Goal: Task Accomplishment & Management: Complete application form

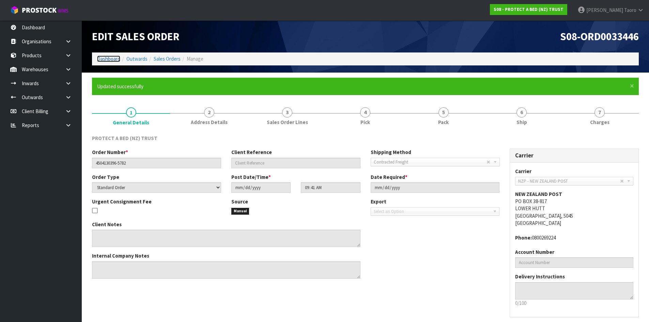
click at [106, 59] on link "Dashboard" at bounding box center [108, 58] width 23 height 6
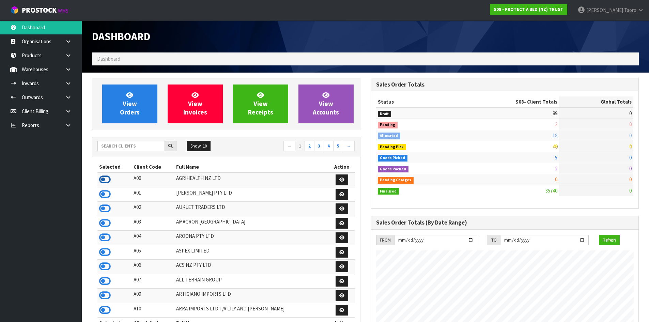
scroll to position [339958, 340195]
click at [109, 179] on icon at bounding box center [105, 179] width 12 height 10
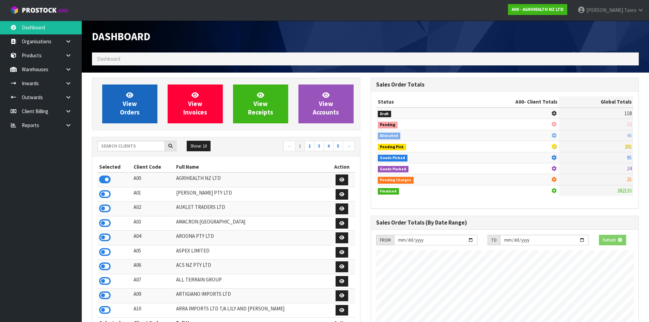
scroll to position [516, 278]
click at [129, 100] on span "View Orders" at bounding box center [130, 104] width 20 height 26
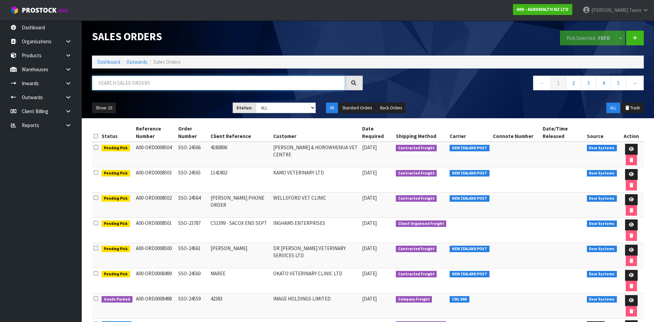
click at [160, 83] on input "text" at bounding box center [218, 83] width 253 height 15
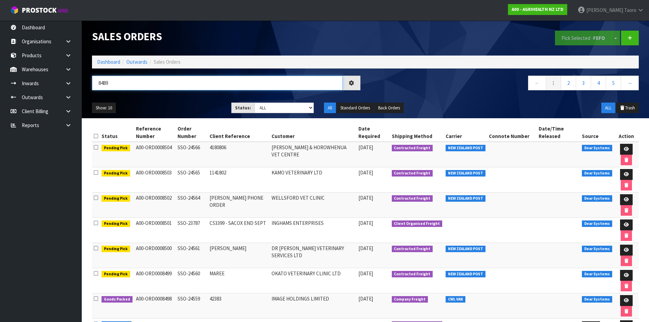
type input "8489"
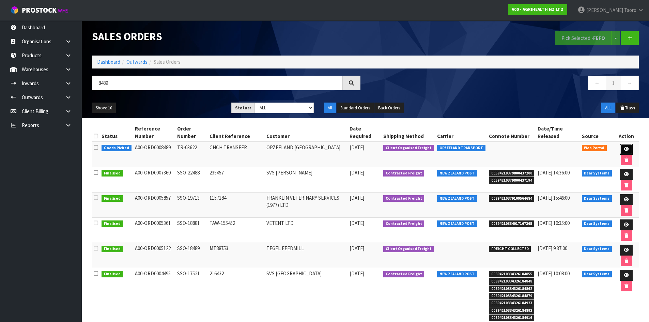
click at [623, 147] on icon at bounding box center [625, 149] width 5 height 4
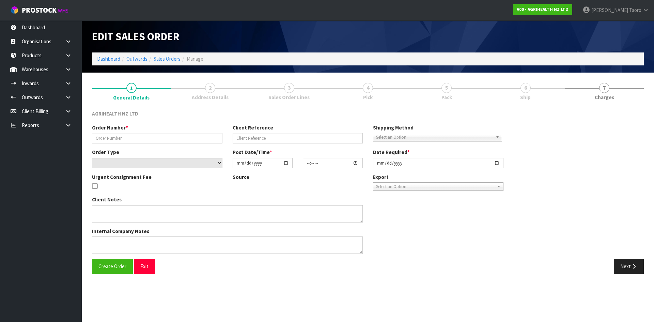
type input "TR-03622"
type input "CHCH TRANSFER"
select select "number:0"
type input "[DATE]"
type input "11:04:00.000"
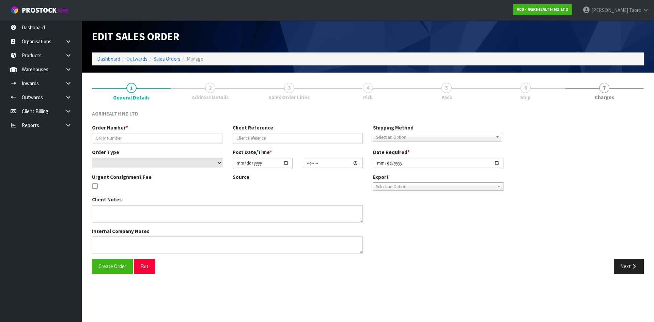
type input "[DATE]"
type textarea "OPZEELAND TO PICK UP [DATE] MORNING 2 CODES: 5500 AND 5505 [MEDICAL_DATA] IN TR…"
type textarea "TRANSFER TO CHCH VIA OPZEELAND TRANSPORT - URGENT TO GO [DATE]"
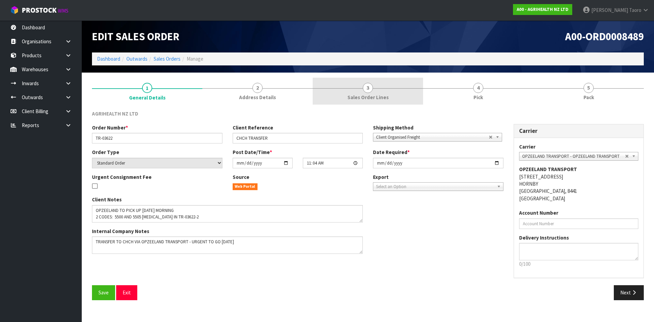
click at [469, 93] on link "4 Pick" at bounding box center [478, 91] width 110 height 27
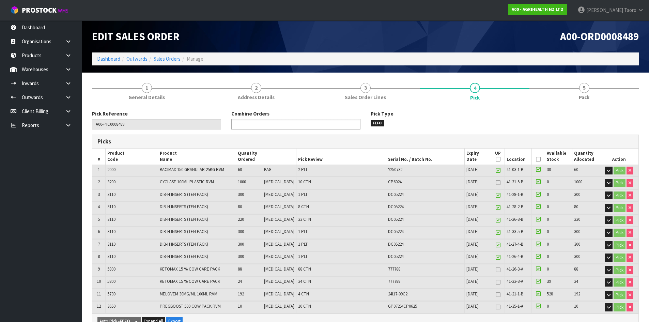
click at [337, 126] on ul at bounding box center [295, 124] width 129 height 11
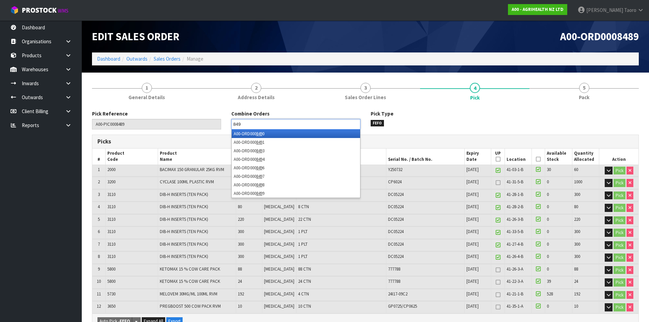
type input "8497"
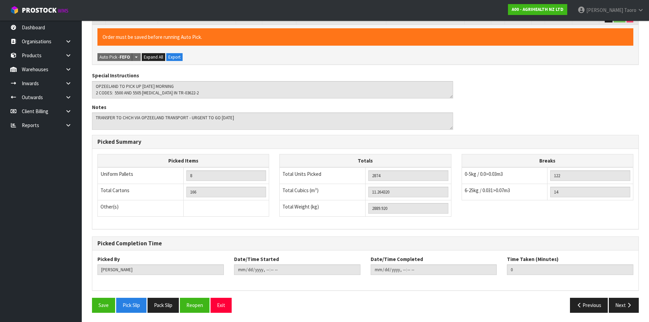
scroll to position [290, 0]
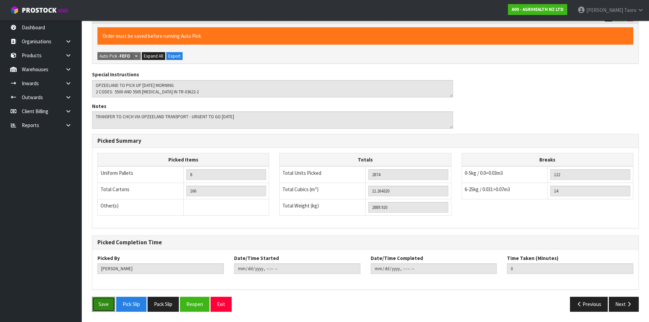
click at [109, 303] on button "Save" at bounding box center [103, 304] width 23 height 15
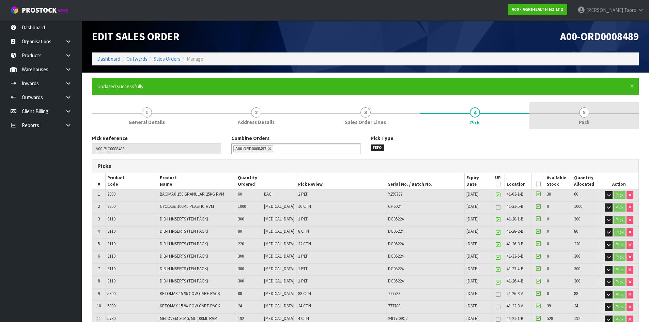
click at [594, 117] on link "5 Pack" at bounding box center [583, 115] width 109 height 27
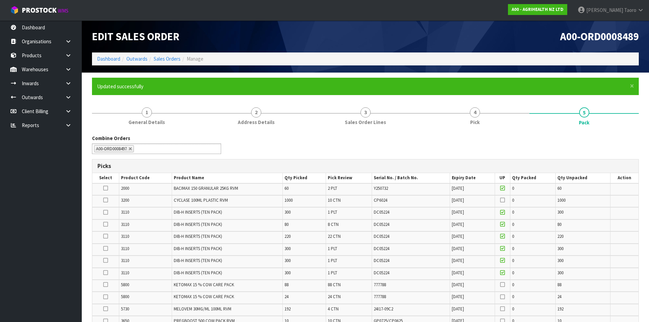
scroll to position [34, 0]
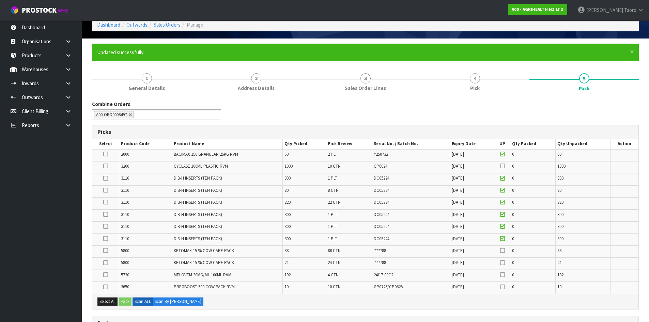
click at [106, 214] on icon at bounding box center [105, 214] width 5 height 0
click at [0, 0] on input "checkbox" at bounding box center [0, 0] width 0 height 0
click at [106, 226] on icon at bounding box center [105, 226] width 5 height 0
click at [0, 0] on input "checkbox" at bounding box center [0, 0] width 0 height 0
click at [107, 239] on icon at bounding box center [105, 238] width 5 height 0
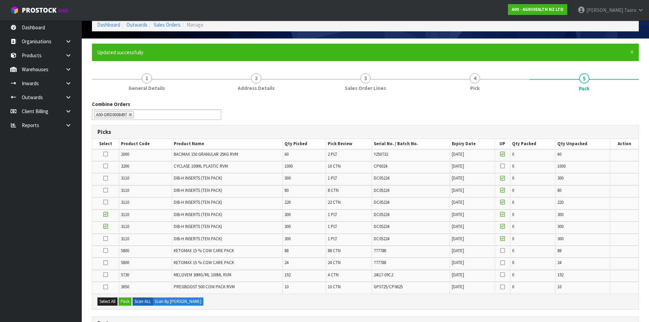
click at [0, 0] on input "checkbox" at bounding box center [0, 0] width 0 height 0
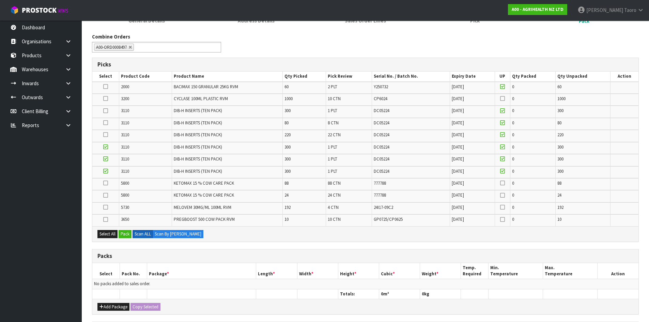
scroll to position [102, 0]
click at [128, 230] on button "Pack" at bounding box center [124, 233] width 13 height 8
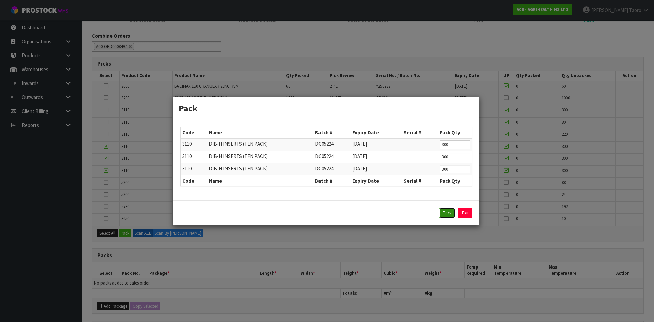
click at [450, 213] on button "Pack" at bounding box center [447, 212] width 16 height 11
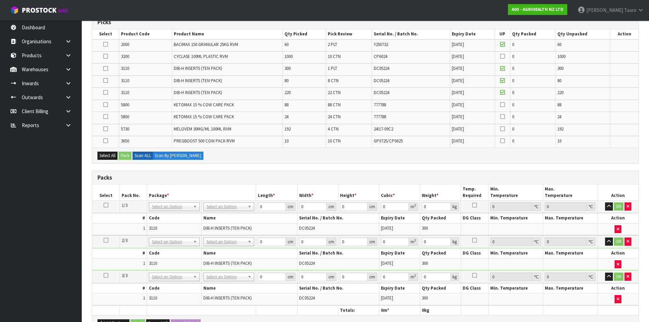
scroll to position [204, 0]
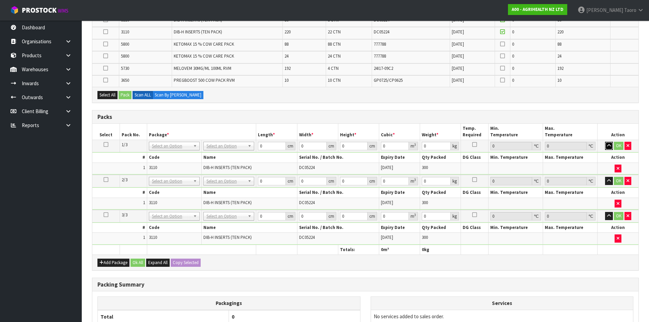
drag, startPoint x: 609, startPoint y: 146, endPoint x: 610, endPoint y: 161, distance: 15.0
click at [609, 145] on icon "button" at bounding box center [609, 145] width 4 height 4
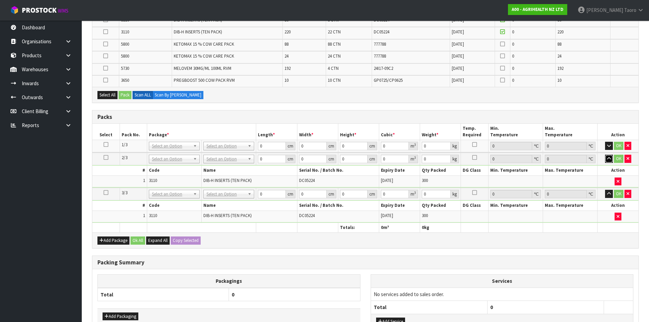
click at [608, 159] on icon "button" at bounding box center [609, 158] width 4 height 4
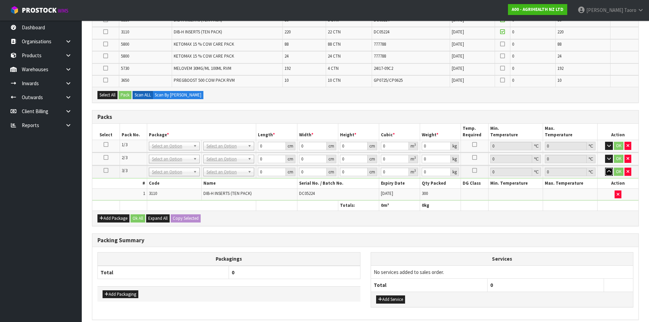
click at [609, 171] on icon "button" at bounding box center [609, 171] width 4 height 4
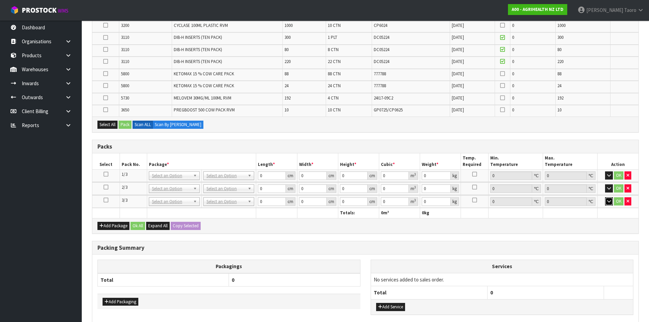
scroll to position [136, 0]
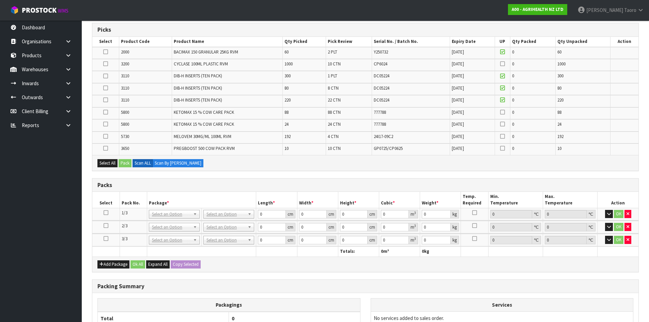
click at [105, 76] on icon at bounding box center [105, 76] width 5 height 0
click at [0, 0] on input "checkbox" at bounding box center [0, 0] width 0 height 0
click at [106, 148] on icon at bounding box center [105, 148] width 5 height 0
click at [0, 0] on input "checkbox" at bounding box center [0, 0] width 0 height 0
click at [107, 137] on icon at bounding box center [105, 136] width 5 height 0
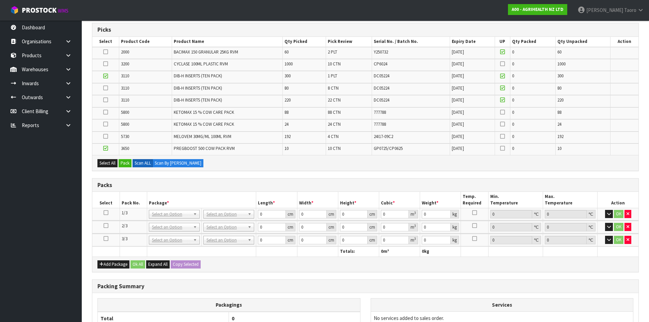
click at [0, 0] on input "checkbox" at bounding box center [0, 0] width 0 height 0
click at [111, 268] on button "Add Package" at bounding box center [113, 264] width 32 height 8
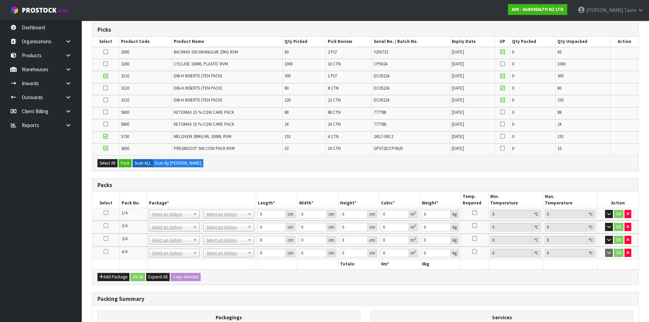
click at [105, 251] on icon at bounding box center [106, 251] width 5 height 0
click at [125, 165] on button "Pack" at bounding box center [124, 163] width 13 height 8
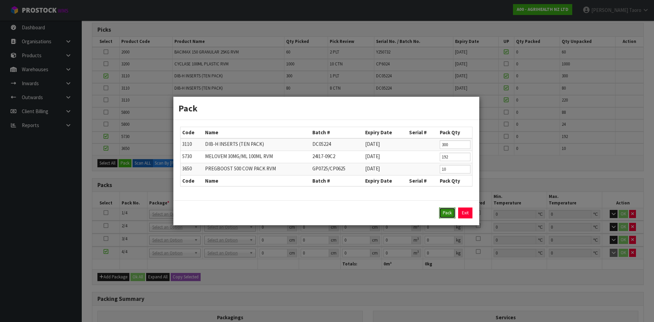
click at [452, 214] on button "Pack" at bounding box center [447, 212] width 16 height 11
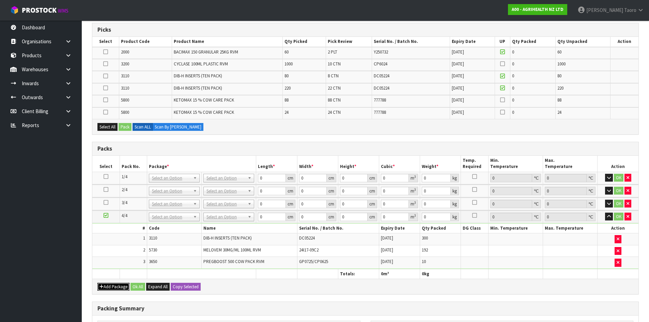
click at [103, 285] on button "Add Package" at bounding box center [113, 287] width 32 height 8
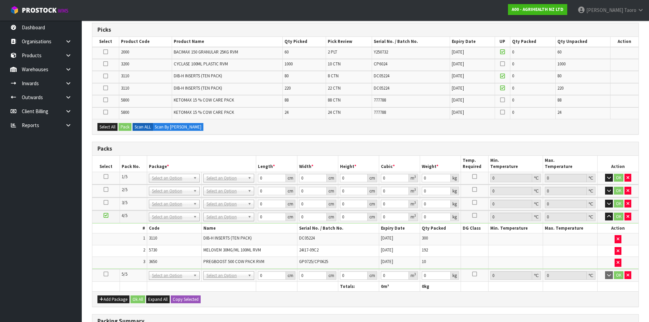
click at [105, 274] on icon at bounding box center [106, 274] width 5 height 0
click at [104, 64] on icon at bounding box center [105, 64] width 5 height 0
click at [0, 0] on input "checkbox" at bounding box center [0, 0] width 0 height 0
click at [106, 76] on icon at bounding box center [105, 76] width 5 height 0
click at [0, 0] on input "checkbox" at bounding box center [0, 0] width 0 height 0
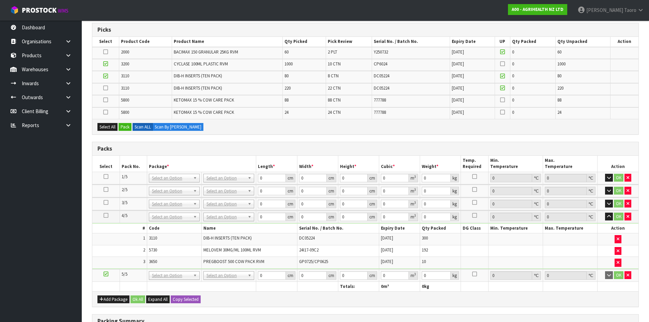
click at [105, 88] on icon at bounding box center [105, 88] width 5 height 0
click at [0, 0] on input "checkbox" at bounding box center [0, 0] width 0 height 0
click at [127, 127] on button "Pack" at bounding box center [124, 127] width 13 height 8
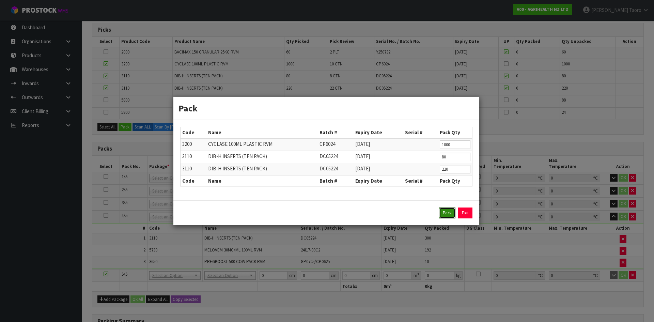
click at [446, 216] on button "Pack" at bounding box center [447, 212] width 16 height 11
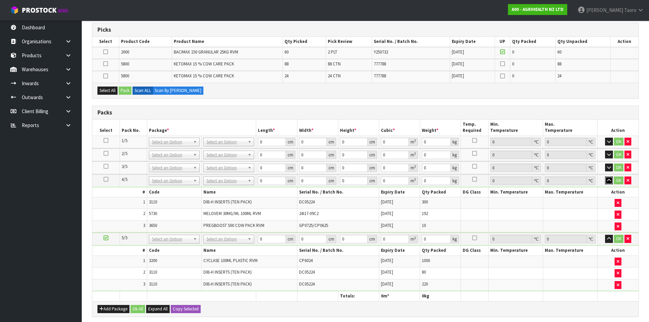
click at [607, 181] on icon "button" at bounding box center [609, 180] width 4 height 4
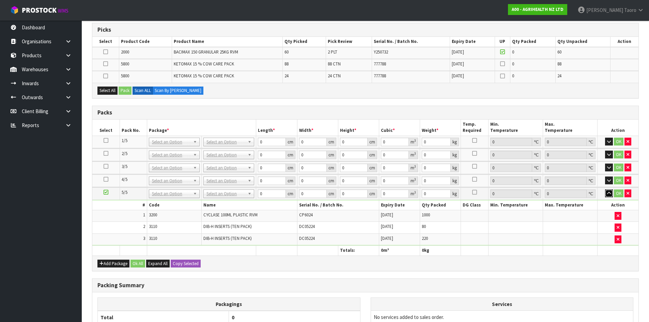
click at [607, 191] on icon "button" at bounding box center [609, 193] width 4 height 4
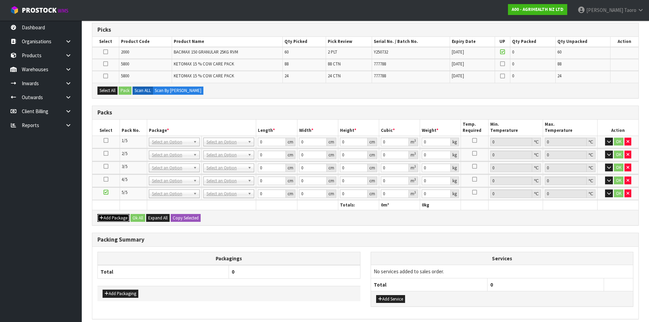
drag, startPoint x: 115, startPoint y: 218, endPoint x: 111, endPoint y: 214, distance: 5.8
click at [114, 218] on button "Add Package" at bounding box center [113, 218] width 32 height 8
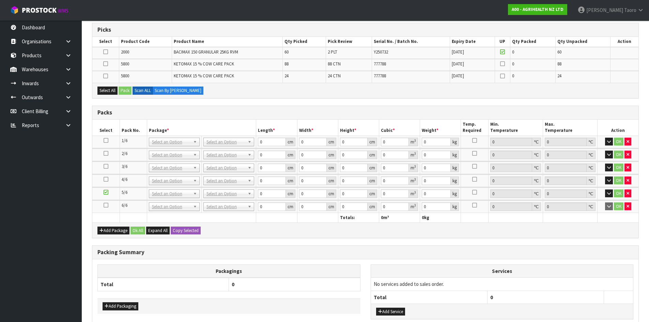
click at [107, 205] on icon at bounding box center [106, 205] width 5 height 0
click at [106, 52] on icon at bounding box center [105, 52] width 5 height 0
click at [0, 0] on input "checkbox" at bounding box center [0, 0] width 0 height 0
click at [126, 92] on button "Pack" at bounding box center [124, 90] width 13 height 8
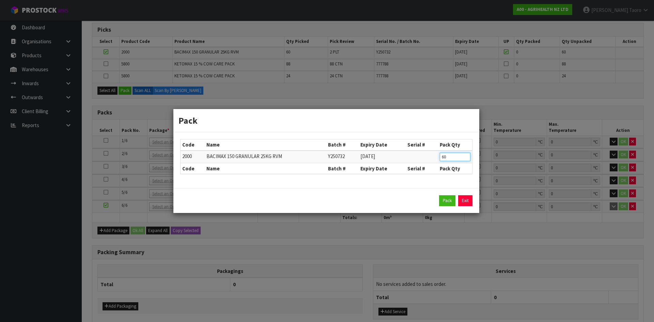
drag, startPoint x: 446, startPoint y: 156, endPoint x: 428, endPoint y: 160, distance: 17.9
click at [428, 160] on tr "2000 BACIMAX 150 GRANULAR 25KG RVM Y250732 [DATE] 60" at bounding box center [325, 156] width 291 height 13
type input "30"
click button "Pack" at bounding box center [447, 200] width 16 height 11
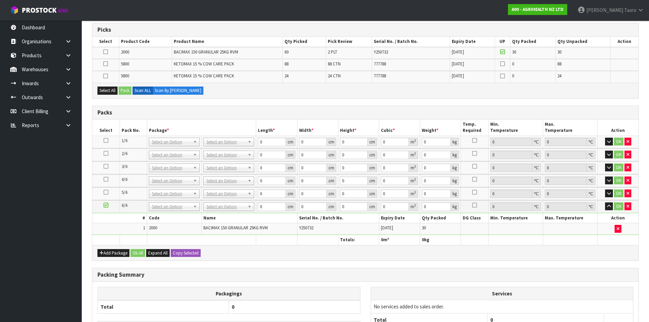
click at [106, 205] on icon at bounding box center [106, 205] width 5 height 0
click at [104, 52] on icon at bounding box center [105, 52] width 5 height 0
click at [0, 0] on input "checkbox" at bounding box center [0, 0] width 0 height 0
click at [126, 91] on button "Pack" at bounding box center [124, 90] width 13 height 8
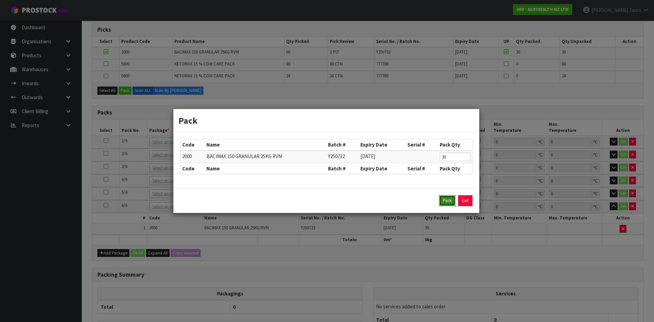
click at [449, 200] on button "Pack" at bounding box center [447, 200] width 16 height 11
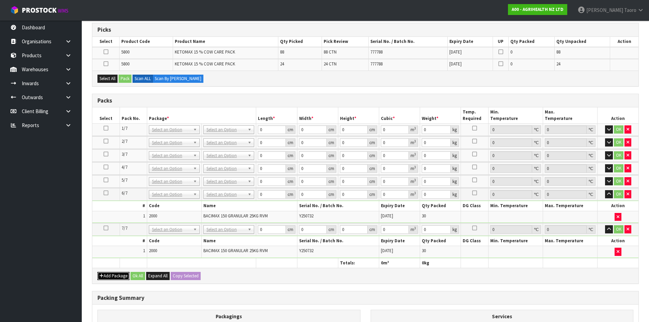
click at [107, 273] on button "Add Package" at bounding box center [113, 276] width 32 height 8
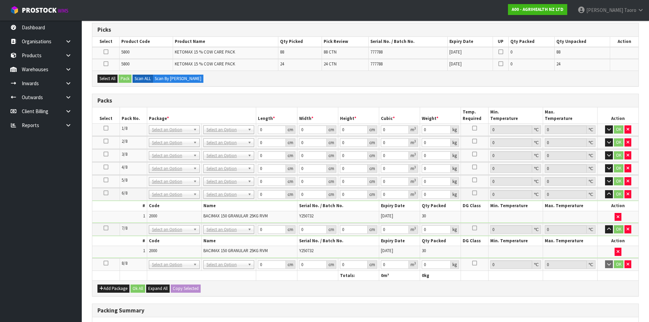
click at [107, 263] on icon at bounding box center [106, 263] width 5 height 0
click at [113, 77] on button "Select All" at bounding box center [107, 79] width 20 height 8
click at [124, 78] on button "Pack" at bounding box center [124, 79] width 13 height 8
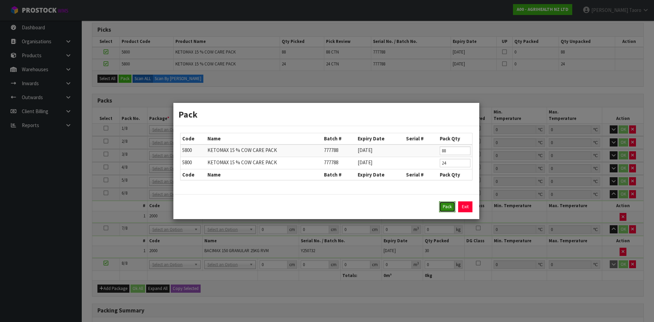
click at [443, 204] on button "Pack" at bounding box center [447, 206] width 16 height 11
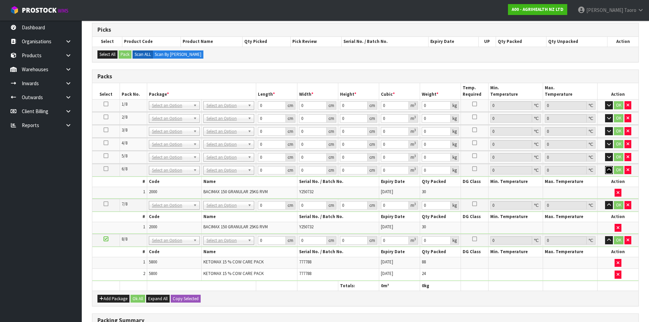
click at [609, 171] on icon "button" at bounding box center [609, 170] width 4 height 4
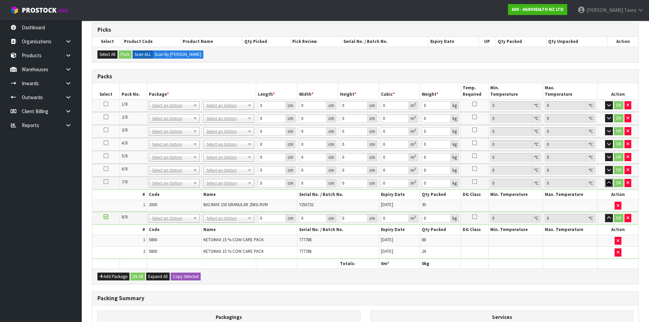
click at [607, 185] on icon "button" at bounding box center [609, 182] width 4 height 4
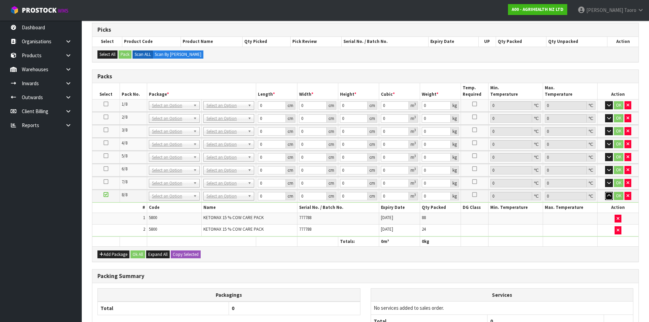
click at [610, 193] on button "button" at bounding box center [609, 196] width 8 height 8
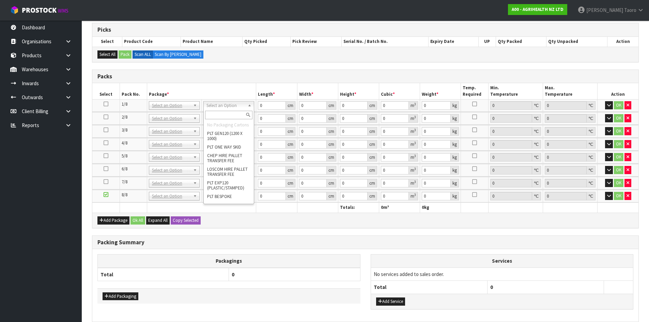
click at [216, 115] on input "text" at bounding box center [228, 115] width 47 height 9
type input "U"
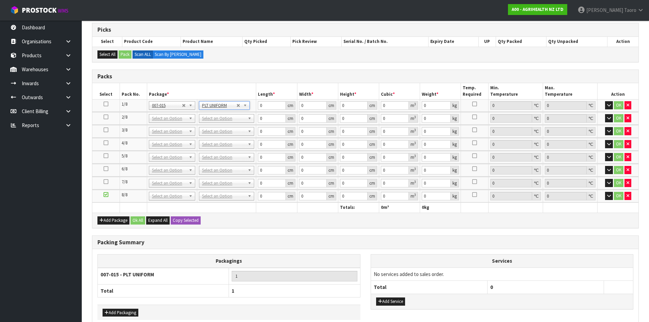
type input "147"
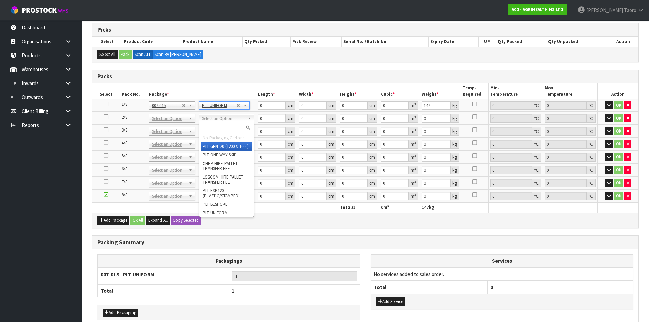
click at [220, 125] on input "text" at bounding box center [227, 128] width 52 height 9
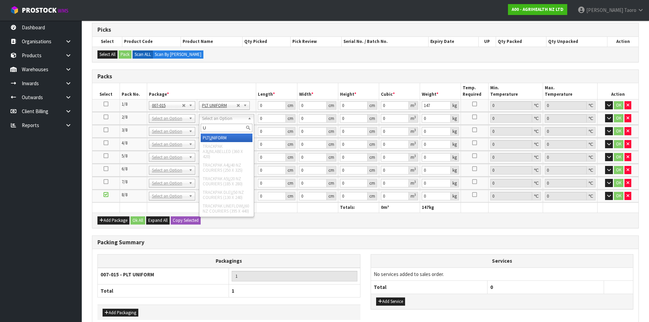
type input "U"
type input "2"
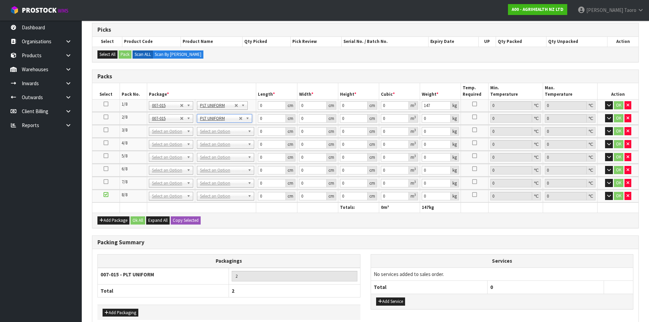
type input "147"
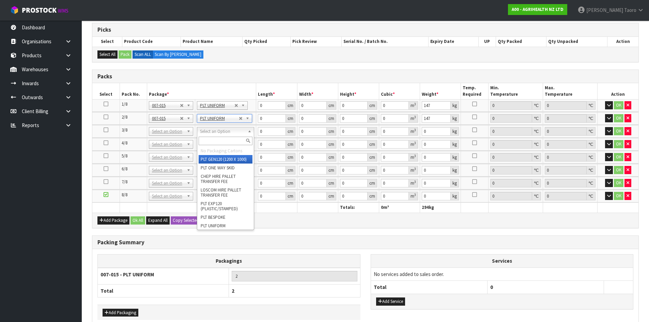
click at [222, 138] on input "text" at bounding box center [225, 141] width 54 height 9
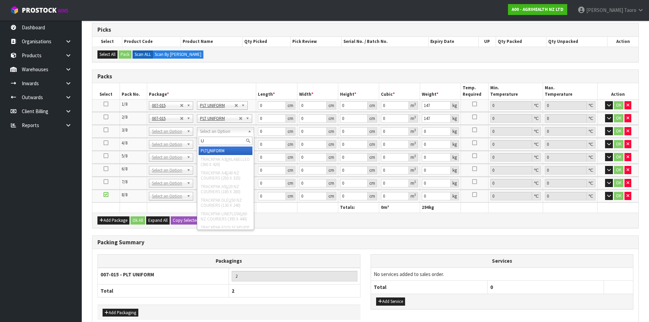
type input "U"
type input "3"
type input "147"
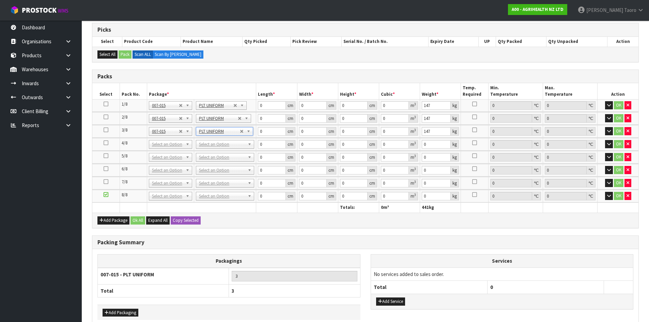
drag, startPoint x: 219, startPoint y: 141, endPoint x: 218, endPoint y: 152, distance: 11.6
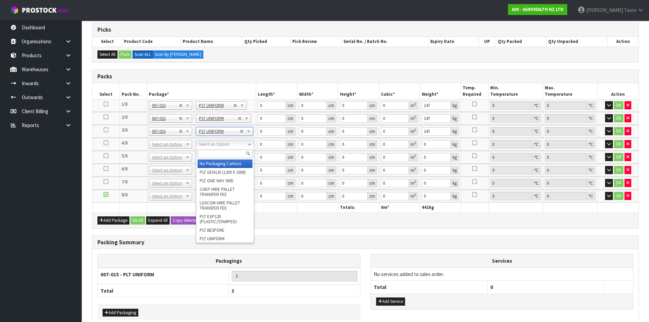
click at [218, 153] on input "text" at bounding box center [224, 153] width 55 height 9
type input "U"
type input "4"
type input "241"
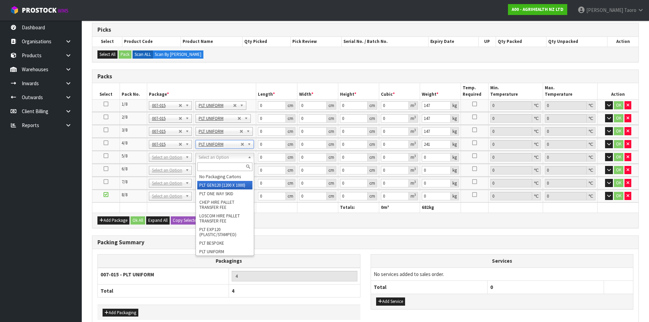
type input "120"
type input "100"
type input "302"
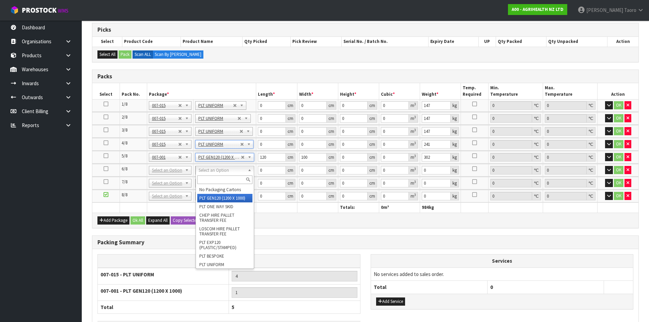
type input "2"
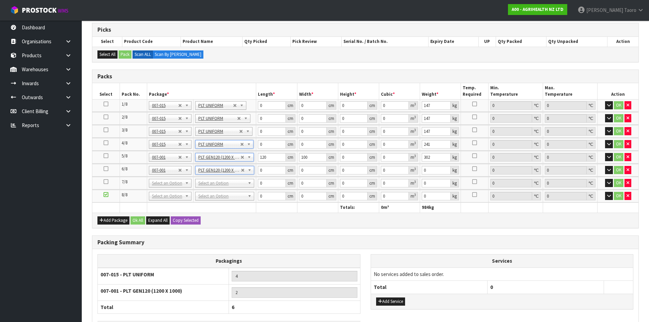
type input "120"
type input "100"
type input "776"
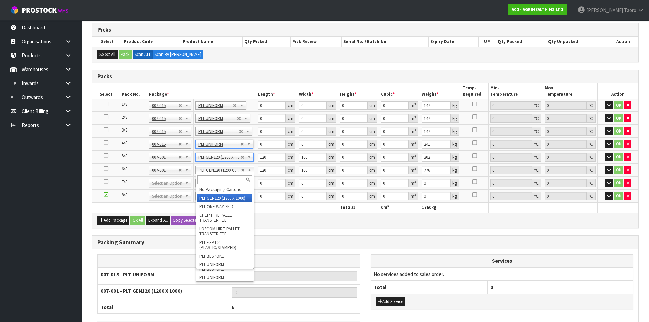
click at [219, 178] on input "text" at bounding box center [224, 179] width 55 height 9
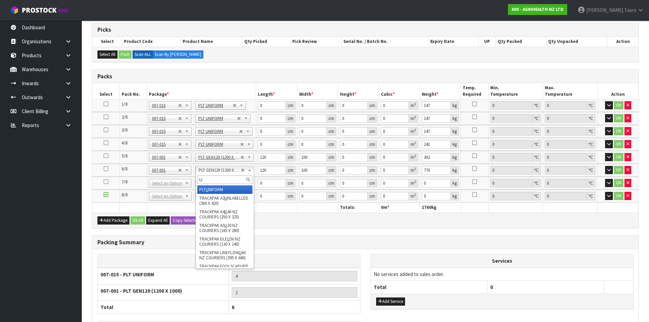
type input "U"
type input "5"
type input "1"
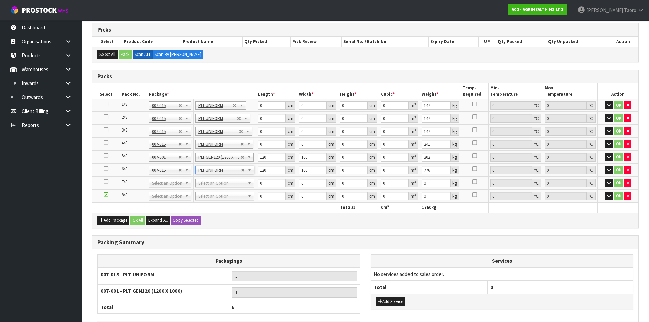
type input "0"
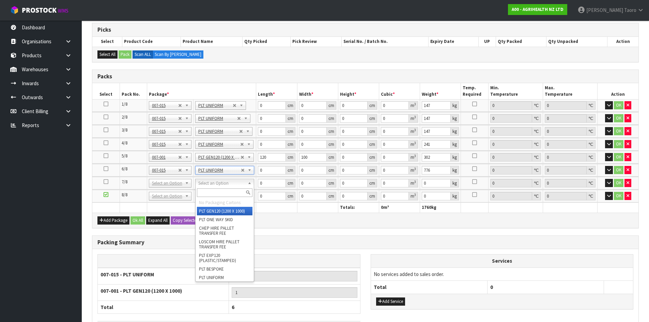
click at [219, 193] on input "text" at bounding box center [224, 192] width 55 height 9
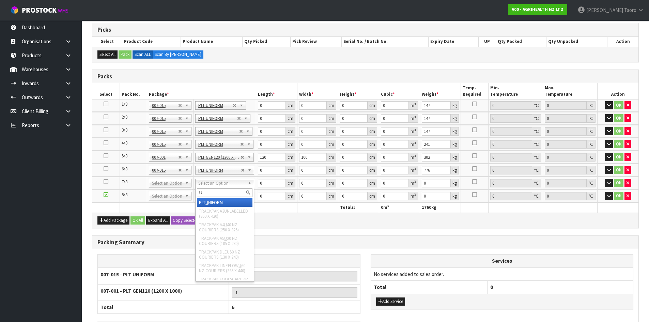
type input "U"
type input "6"
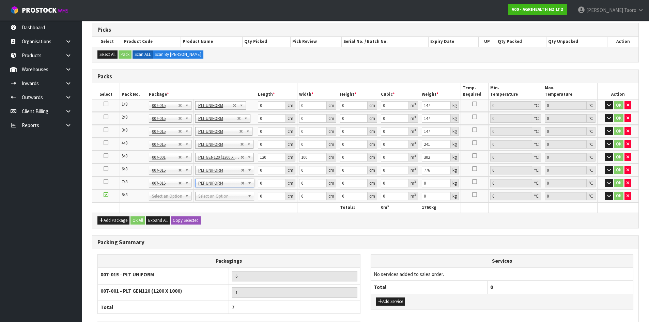
type input "776"
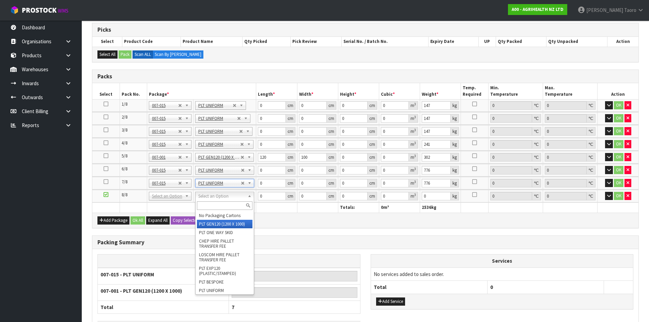
type input "2"
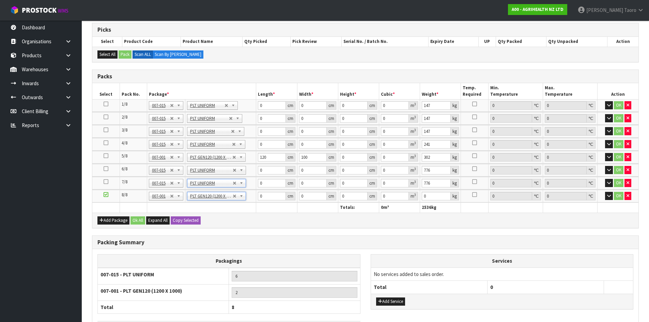
type input "120"
type input "100"
type input "353.92"
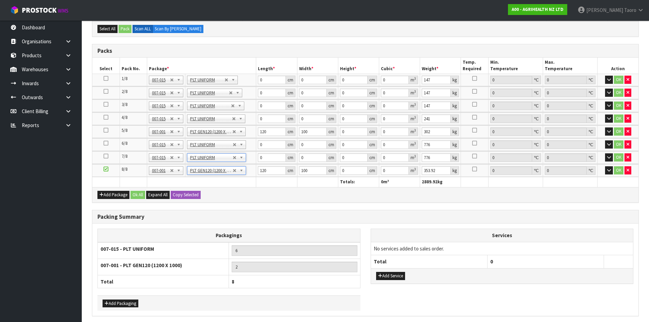
scroll to position [188, 0]
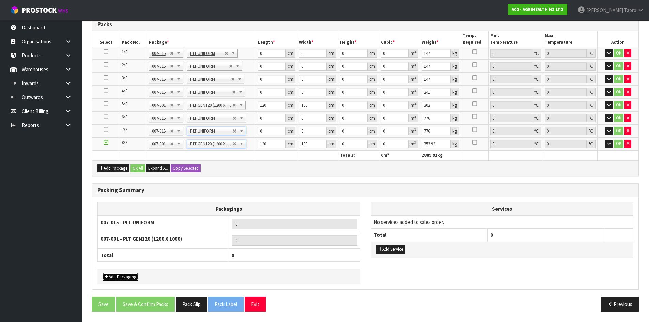
click at [133, 277] on button "Add Packaging" at bounding box center [120, 277] width 36 height 8
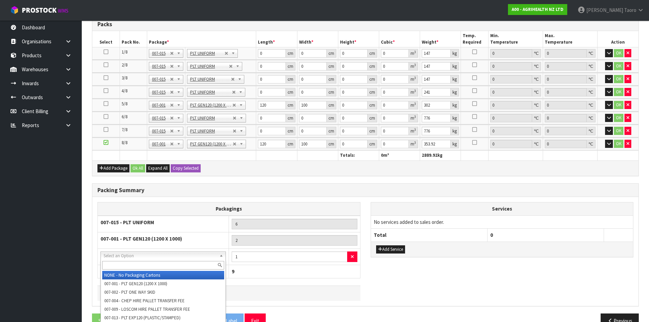
click at [138, 261] on input "text" at bounding box center [163, 265] width 122 height 9
type input "O"
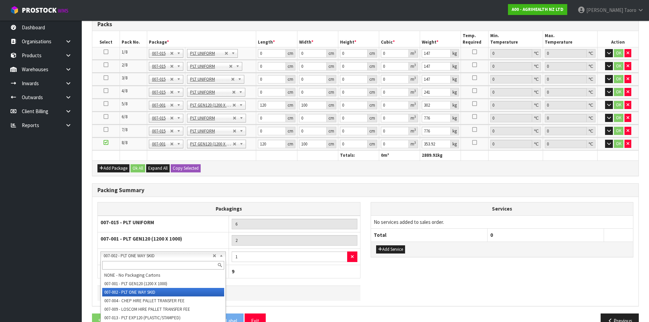
click at [163, 263] on input "text" at bounding box center [163, 265] width 122 height 9
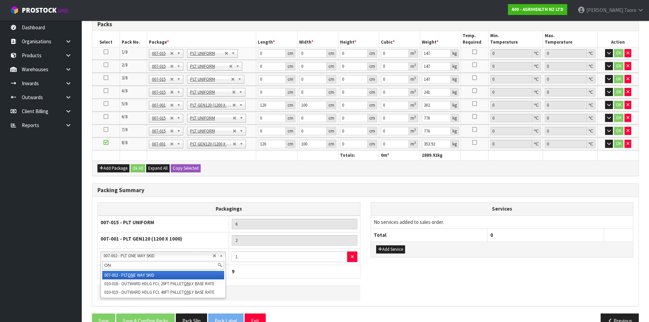
type input "O"
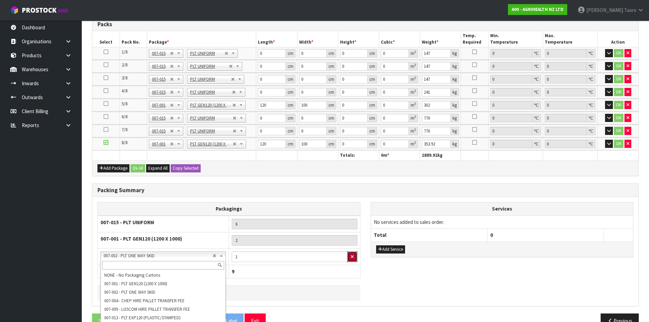
drag, startPoint x: 352, startPoint y: 256, endPoint x: 353, endPoint y: 263, distance: 7.2
click at [352, 256] on icon "button" at bounding box center [352, 256] width 3 height 4
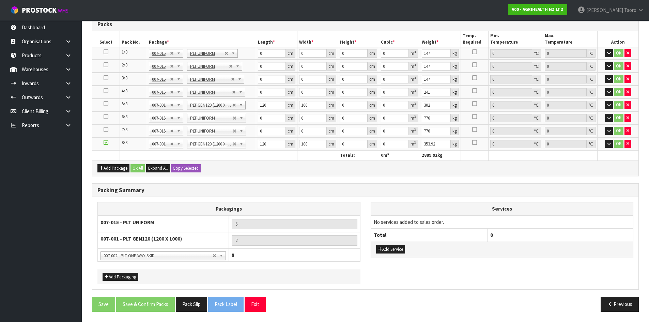
click at [381, 285] on div "Packagings 007-015 - PLT UNIFORM 6 007-001 - PLT GEN120 (1200 X 1000) 2 Total 8…" at bounding box center [365, 243] width 546 height 92
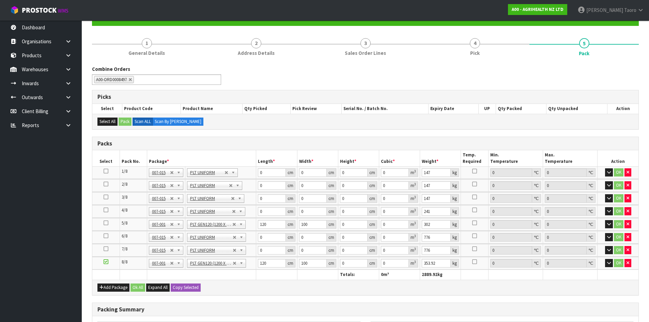
scroll to position [86, 0]
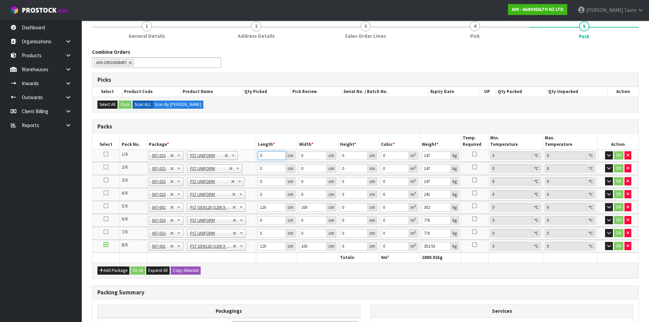
click at [265, 159] on input "0" at bounding box center [272, 155] width 28 height 9
type input "120"
type input "110"
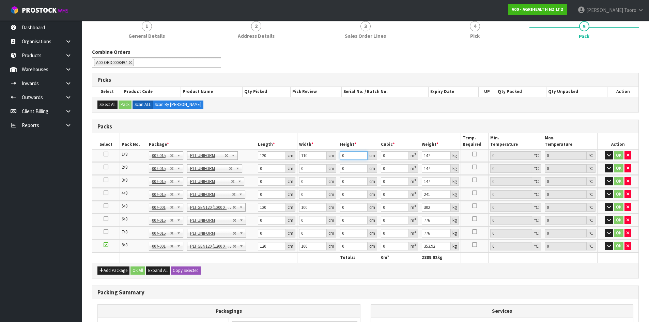
type input "1"
type input "0.0132"
type input "10"
type input "0.132"
type input "103"
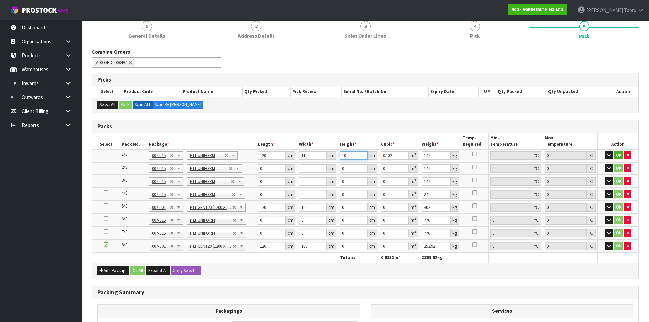
type input "1.3596"
type input "103"
type input "165"
click at [274, 168] on input "0" at bounding box center [272, 168] width 28 height 9
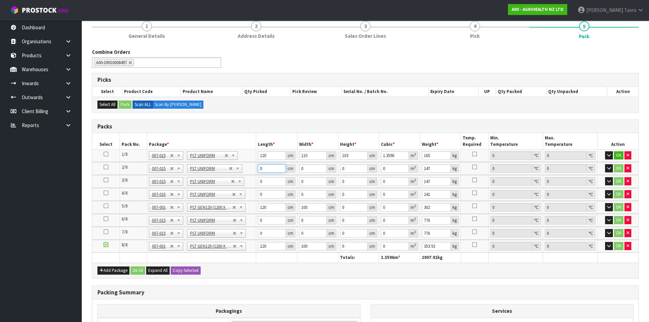
click at [274, 168] on input "0" at bounding box center [272, 168] width 28 height 9
type input "120"
type input "110"
type input "1"
type input "0.0132"
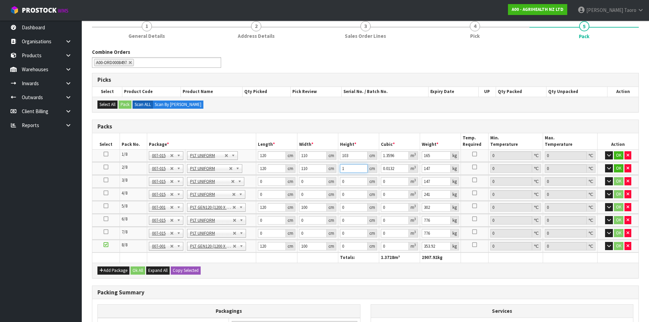
type input "10"
type input "0.132"
type input "103"
type input "1.3596"
type input "103"
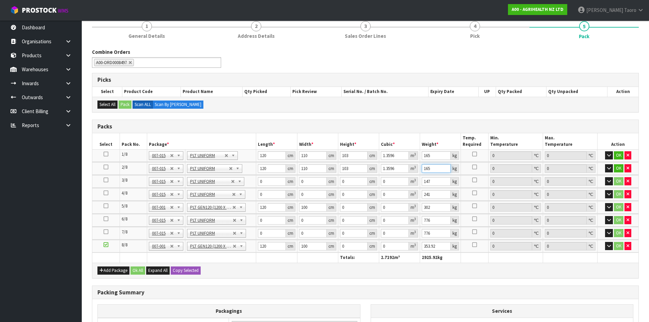
type input "165"
type input "120"
type input "110"
type input "1"
type input "0.0132"
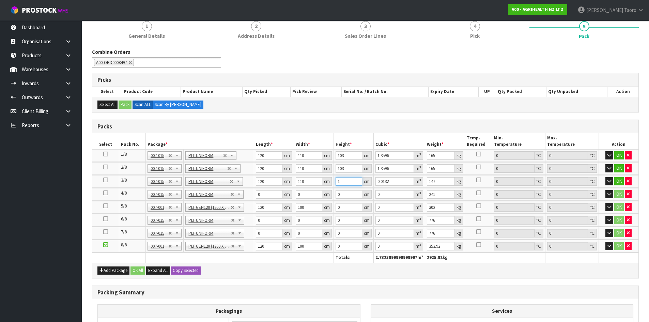
type input "10"
type input "0.132"
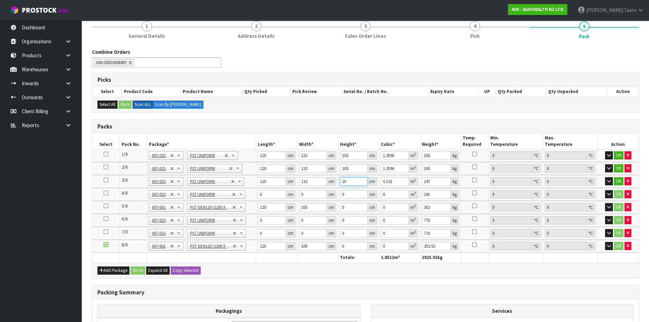
type input "103"
type input "1.3596"
type input "103"
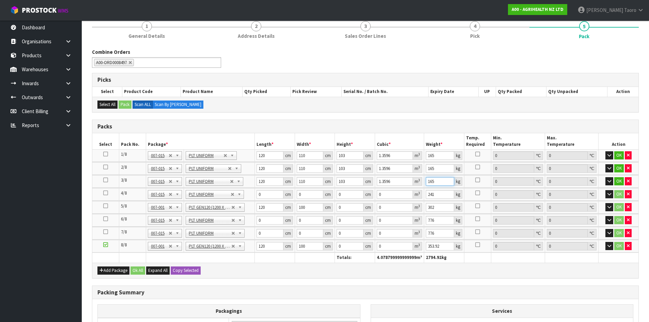
type input "165"
type input "120"
type input "110"
type input "1"
type input "0.0132"
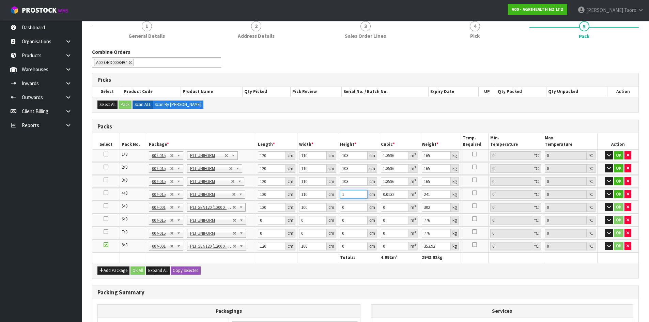
type input "15"
type input "0.198"
type input "159"
type input "2.0988"
type input "159"
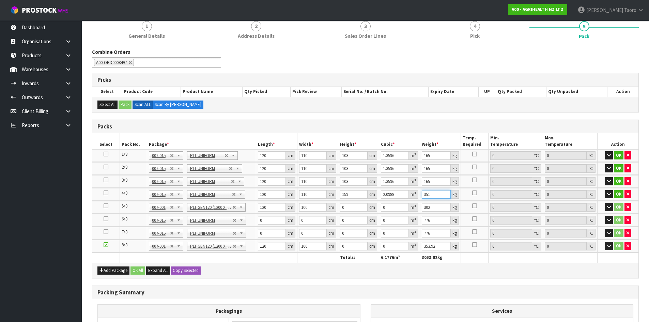
type input "351"
type input "115"
type input "113"
type input "1"
type input "0.012995"
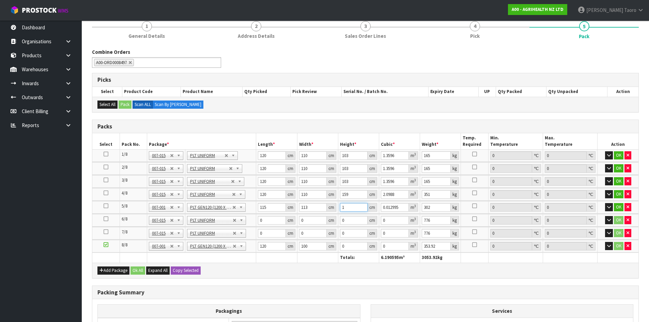
type input "16"
type input "0.20792"
type input "167"
type input "2.170165"
type input "167"
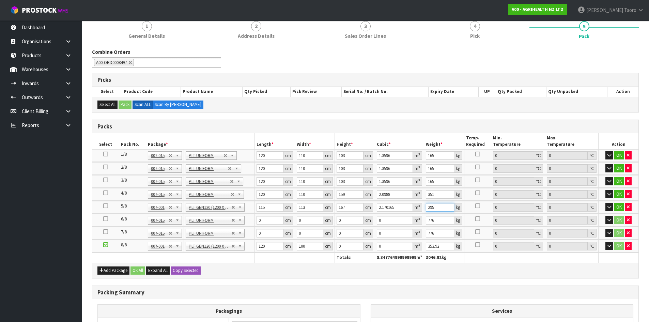
type input "295"
type input "120"
type input "100"
type input "1"
type input "0.012"
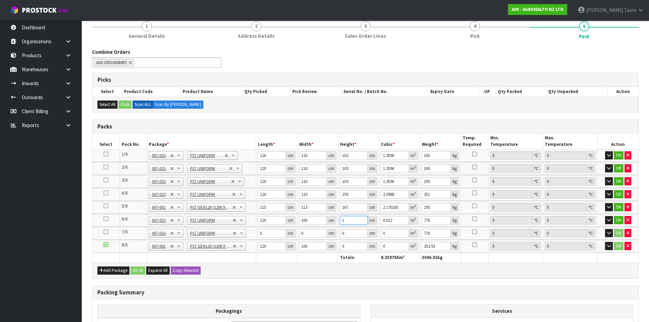
type input "10"
type input "0.12"
type input "109"
type input "1.308"
type input "109"
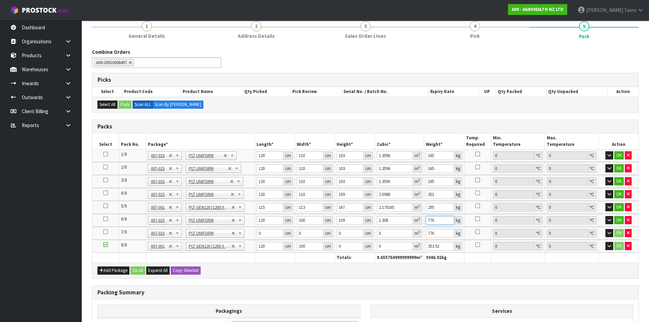
type input "8"
type input "781"
type input "120"
type input "100"
type input "1"
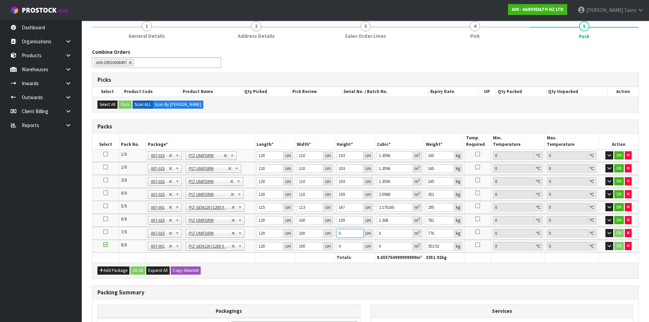
type input "0.012"
type input "10"
type input "0.12"
type input "109"
type input "1.308"
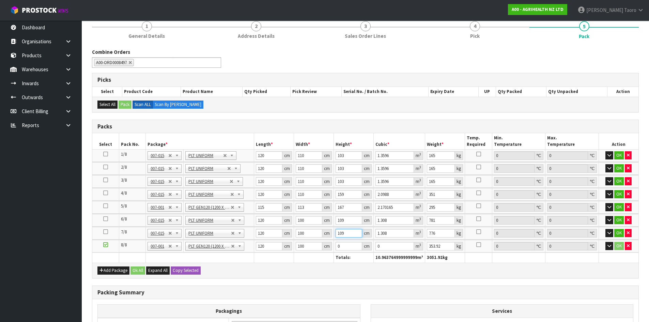
type input "109"
type input "781"
type input "123"
type input "100"
type input "1"
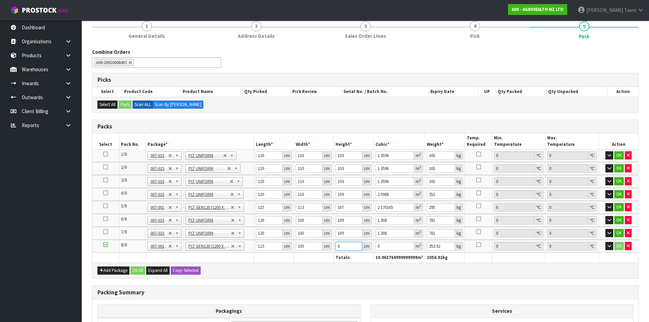
type input "0.0123"
type input "13"
type input "0.1599"
type input "133"
type input "1.6359"
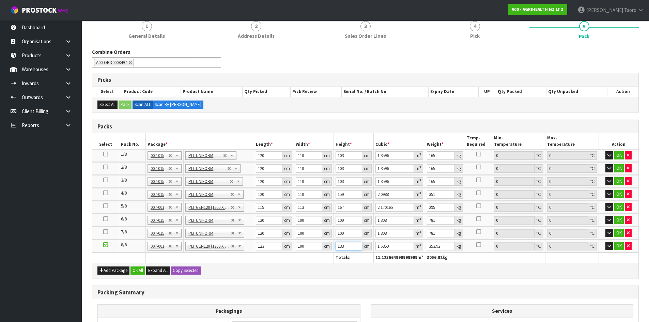
type input "133"
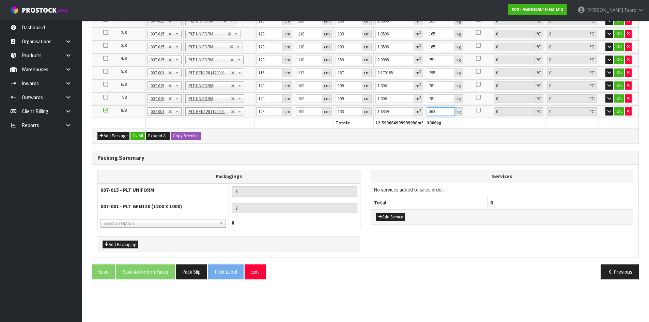
type input "363"
click at [274, 159] on h3 "Packing Summary" at bounding box center [365, 158] width 536 height 6
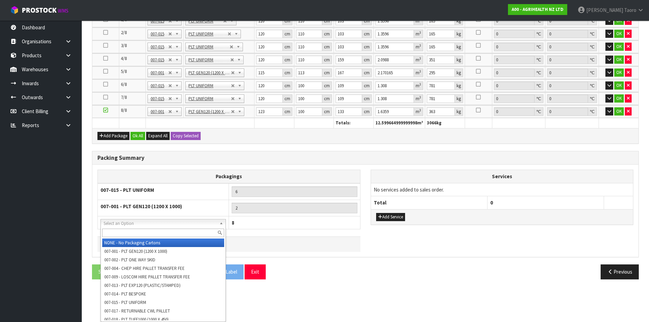
click at [187, 224] on span "Select an Option" at bounding box center [158, 223] width 109 height 8
click at [185, 228] on div at bounding box center [163, 232] width 125 height 11
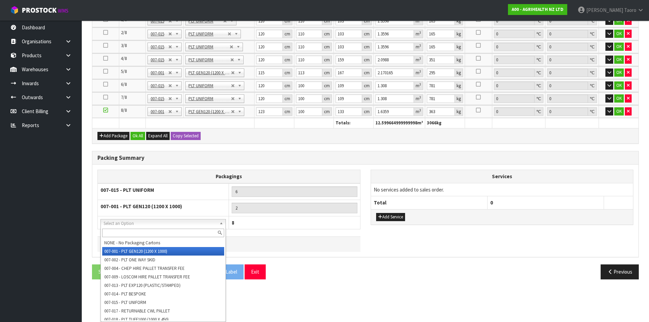
click at [160, 253] on li "007-001 - PLT GEN120 (1200 X 1000)" at bounding box center [163, 251] width 122 height 9
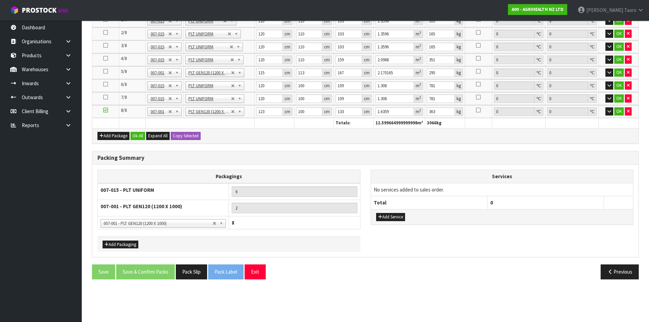
click at [244, 223] on th "8" at bounding box center [294, 222] width 131 height 13
drag, startPoint x: 234, startPoint y: 223, endPoint x: 231, endPoint y: 228, distance: 5.6
click at [231, 228] on th "8" at bounding box center [294, 222] width 131 height 13
click at [125, 244] on button "Add Packaging" at bounding box center [120, 244] width 36 height 8
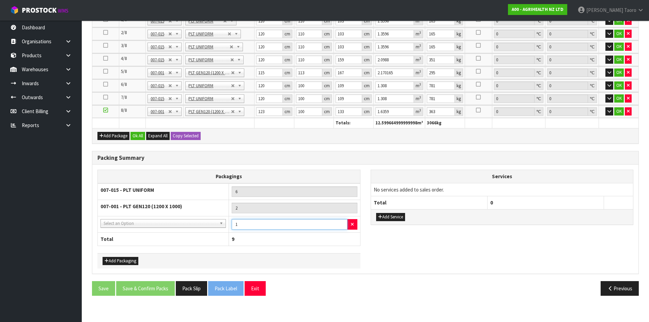
click at [247, 225] on input "1" at bounding box center [289, 224] width 115 height 11
click at [209, 222] on span "Select an Option" at bounding box center [158, 223] width 109 height 8
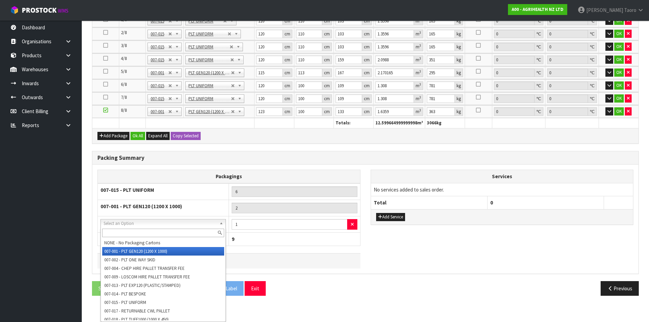
click at [178, 249] on li "007-001 - PLT GEN120 (1200 X 1000)" at bounding box center [163, 251] width 122 height 9
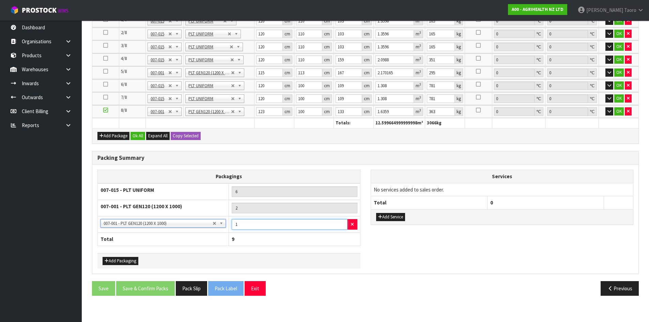
click at [244, 220] on input "1" at bounding box center [289, 224] width 115 height 11
type input "6"
click at [326, 241] on th "14" at bounding box center [294, 239] width 131 height 13
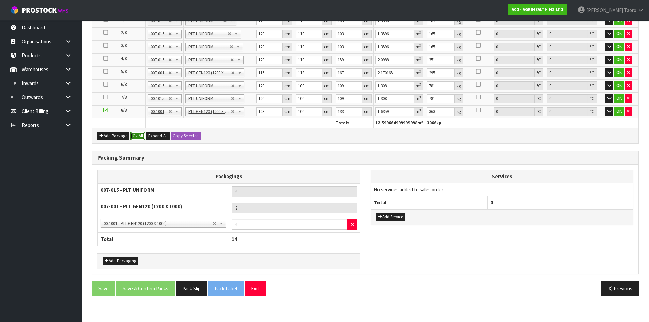
click at [138, 132] on button "Ok All" at bounding box center [137, 136] width 15 height 8
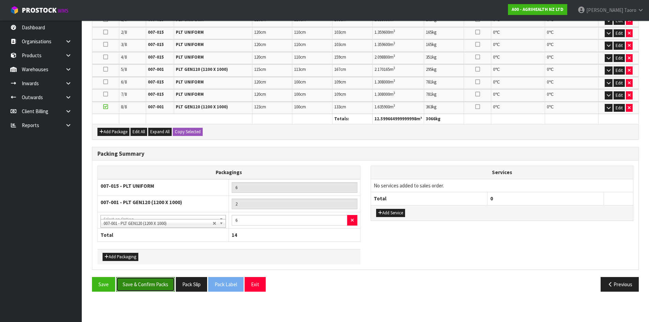
click at [155, 282] on button "Save & Confirm Packs" at bounding box center [145, 284] width 59 height 15
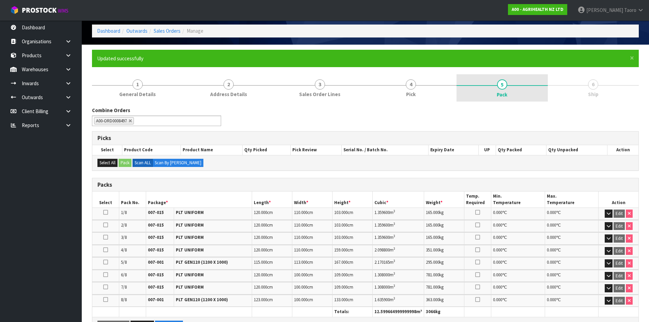
scroll to position [0, 0]
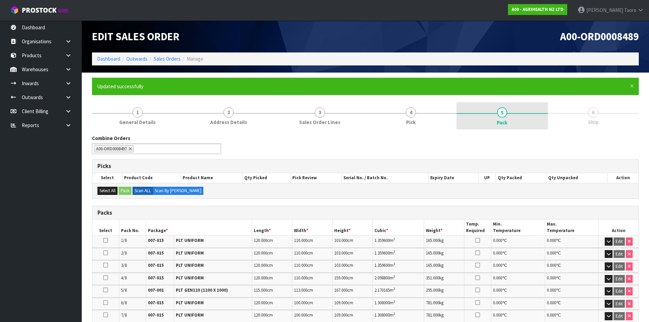
click at [533, 123] on link "5 Pack" at bounding box center [501, 115] width 91 height 27
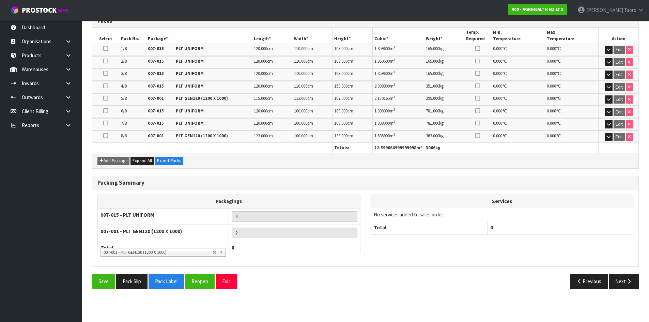
scroll to position [221, 0]
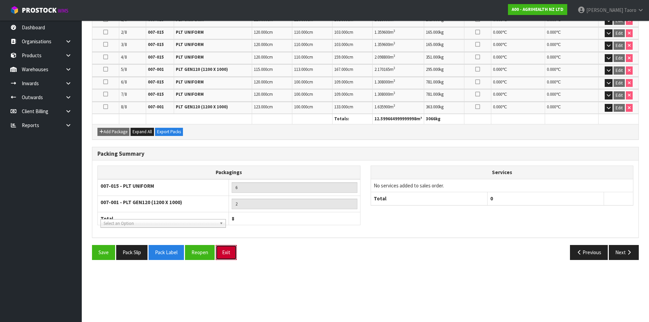
click at [229, 250] on button "Exit" at bounding box center [226, 252] width 21 height 15
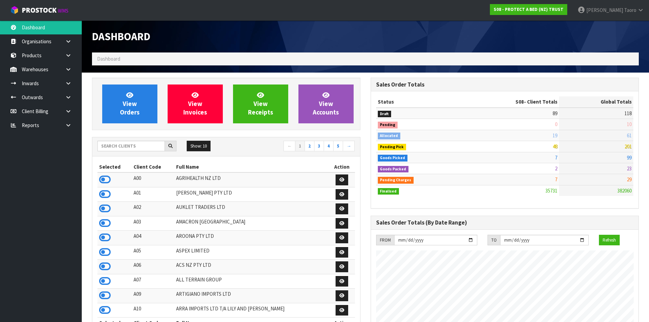
scroll to position [516, 278]
click at [105, 178] on icon at bounding box center [105, 179] width 12 height 10
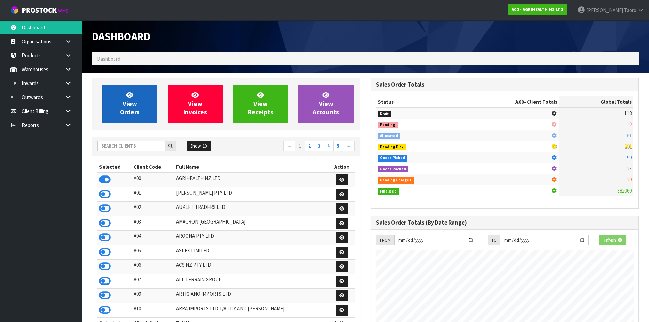
scroll to position [340049, 340195]
click at [118, 105] on link "View Orders" at bounding box center [129, 103] width 55 height 39
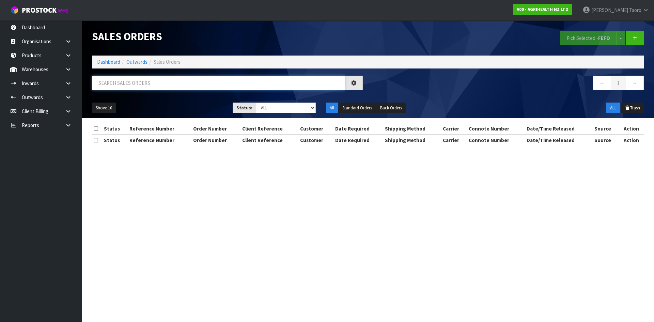
click at [124, 85] on input "text" at bounding box center [218, 83] width 253 height 15
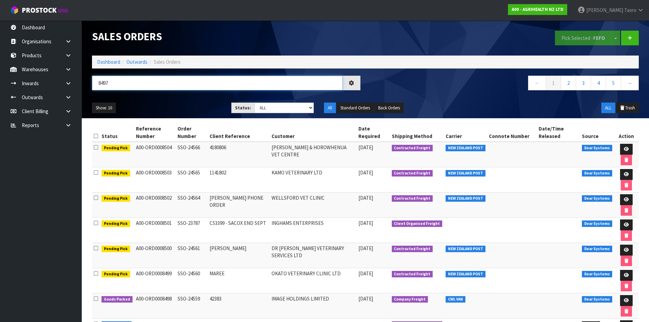
type input "8497"
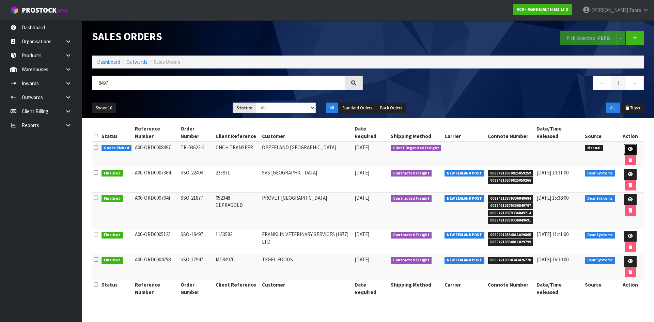
click at [627, 147] on icon at bounding box center [629, 149] width 5 height 4
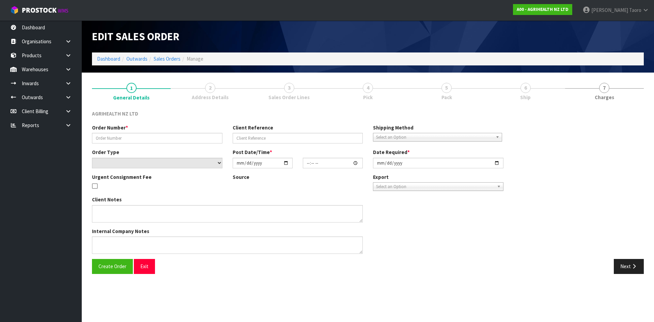
type input "TR-03622-2"
type input "CHCH TRANSFER"
select select "number:0"
type input "[DATE]"
type input "14:37:00.000"
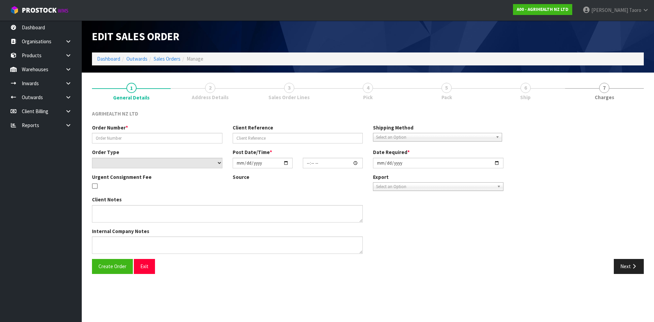
type input "[DATE]"
type textarea "OPZEELAND TO PICK UP MONDAY MORNING"
type textarea "TRANSFER TO CHCH VIA OPZEELAND TRANSPORT - URGENT TO GO [DATE]"
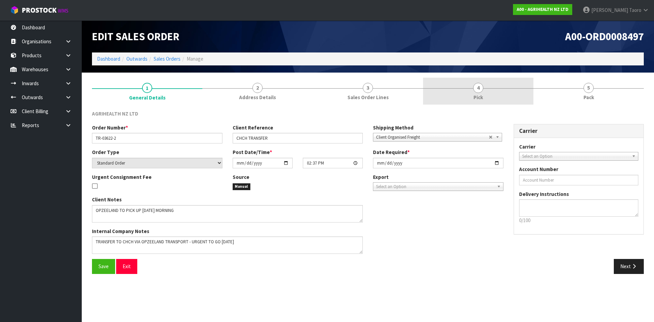
drag, startPoint x: 482, startPoint y: 91, endPoint x: 434, endPoint y: 105, distance: 49.7
click at [481, 91] on span "4" at bounding box center [478, 88] width 10 height 10
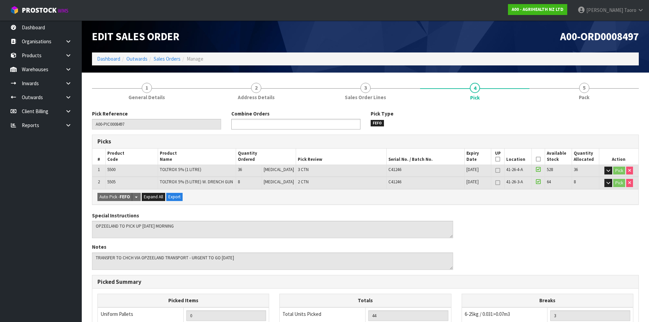
click at [330, 123] on ul at bounding box center [295, 124] width 129 height 11
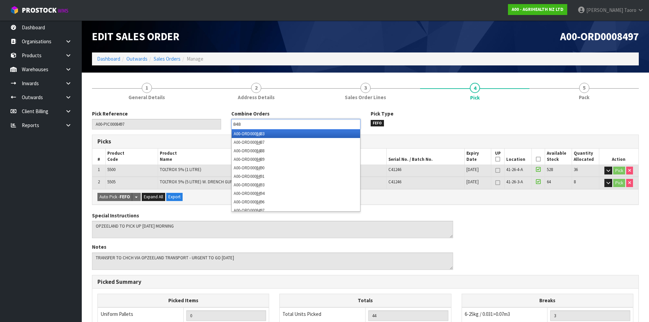
type input "8489"
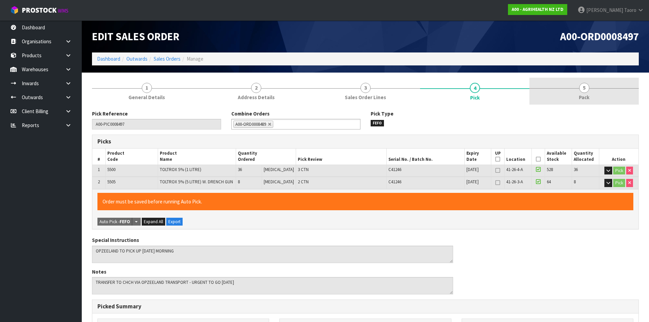
click at [609, 99] on link "5 Pack" at bounding box center [583, 91] width 109 height 27
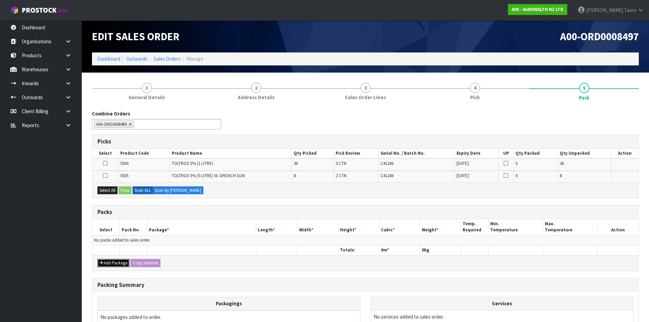
click at [111, 261] on button "Add Package" at bounding box center [113, 263] width 32 height 8
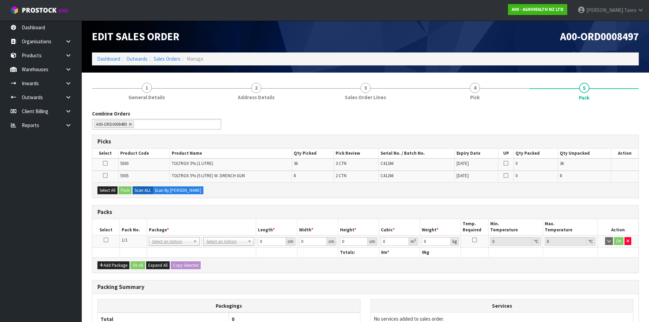
click at [104, 240] on icon at bounding box center [106, 240] width 5 height 0
click at [112, 190] on button "Select All" at bounding box center [107, 190] width 20 height 8
click at [123, 189] on button "Pack" at bounding box center [124, 190] width 13 height 8
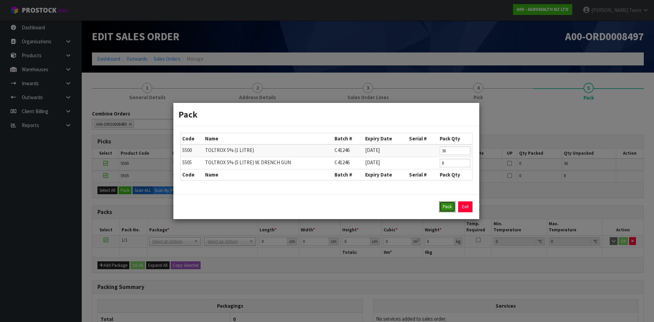
click at [446, 204] on button "Pack" at bounding box center [447, 206] width 16 height 11
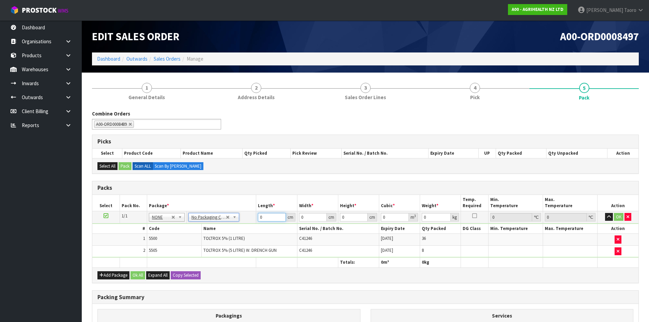
click at [265, 218] on input "0" at bounding box center [272, 217] width 28 height 9
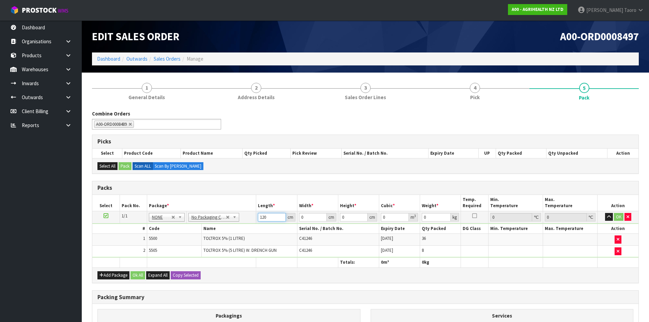
type input "120"
type input "110"
type input "1"
type input "0.0132"
type input "15"
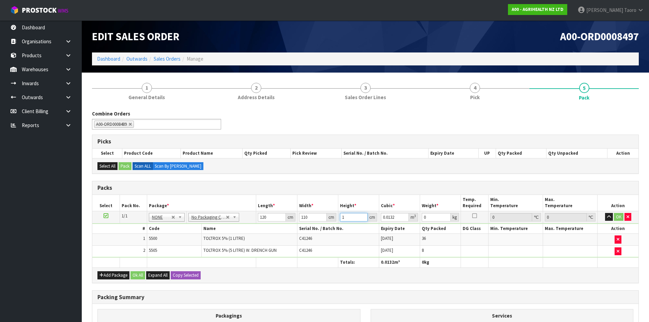
type input "0.198"
type input "159"
type input "2.0988"
type input "159"
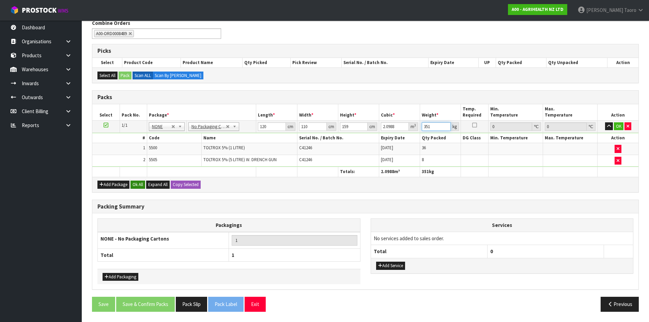
type input "351"
click at [136, 181] on button "Ok All" at bounding box center [137, 184] width 15 height 8
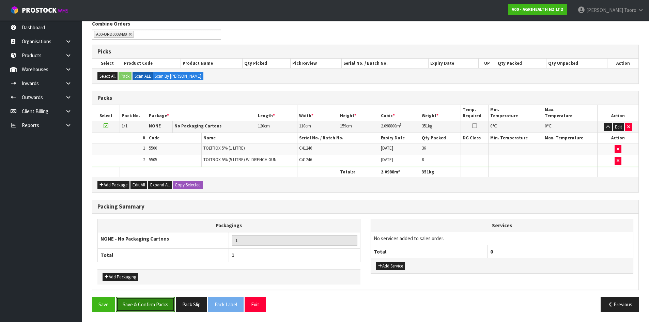
click at [162, 303] on button "Save & Confirm Packs" at bounding box center [145, 304] width 59 height 15
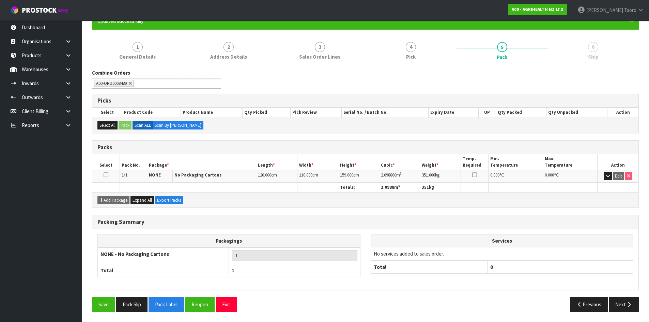
scroll to position [65, 0]
click at [228, 306] on button "Exit" at bounding box center [226, 304] width 21 height 15
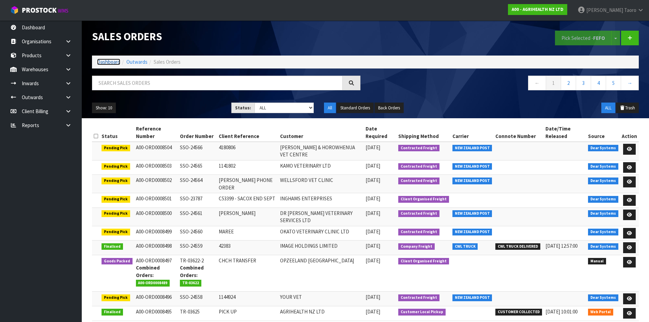
click at [109, 63] on link "Dashboard" at bounding box center [108, 62] width 23 height 6
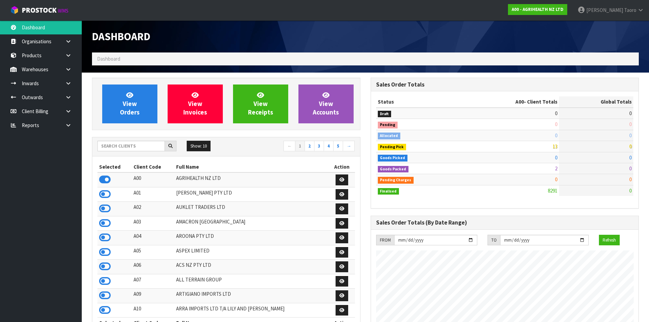
scroll to position [516, 278]
click at [120, 147] on input "text" at bounding box center [130, 146] width 67 height 11
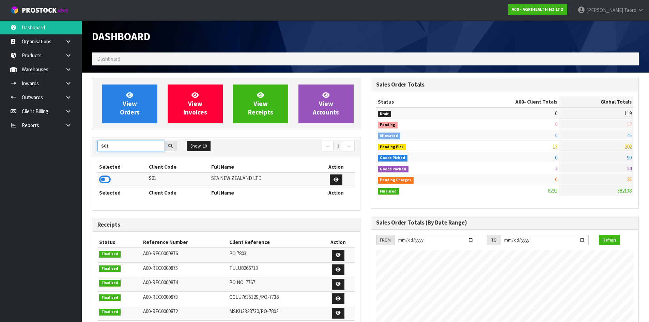
type input "S01"
click at [105, 179] on icon at bounding box center [105, 179] width 12 height 10
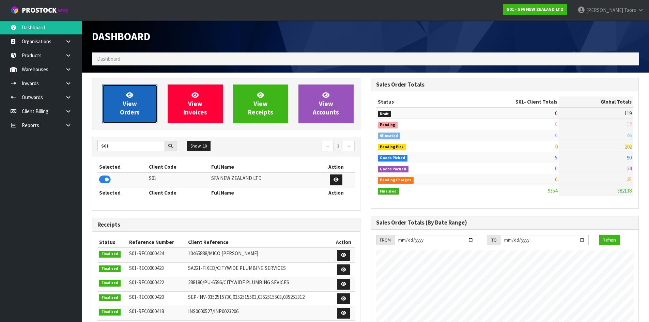
click at [123, 100] on span "View Orders" at bounding box center [130, 104] width 20 height 26
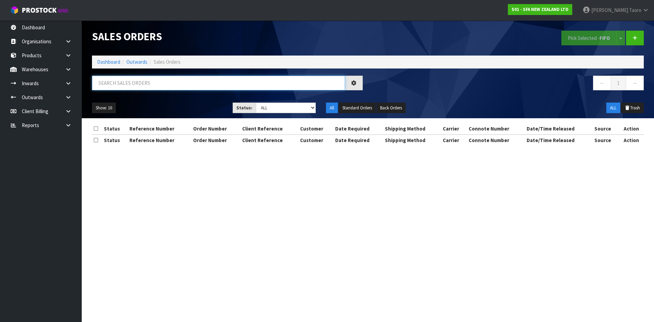
click at [133, 84] on input "text" at bounding box center [218, 83] width 253 height 15
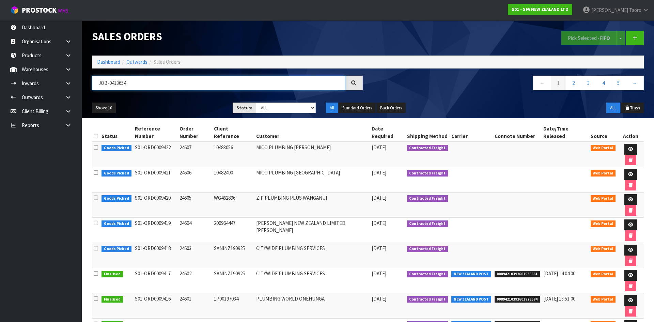
type input "JOB-0413654"
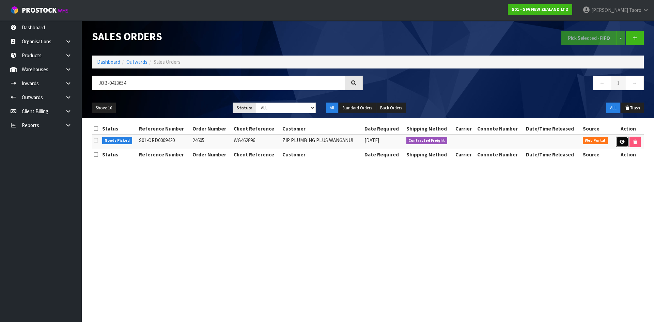
click at [623, 140] on link at bounding box center [622, 142] width 13 height 11
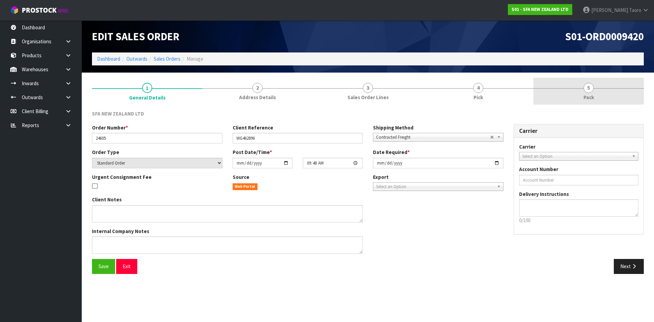
click at [585, 95] on span "Pack" at bounding box center [588, 97] width 11 height 7
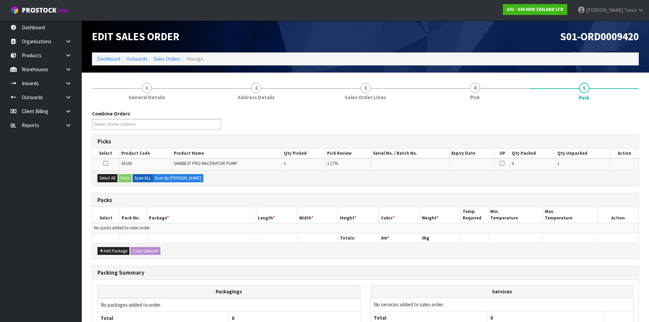
click at [414, 122] on div "Combine Orders S01-ORD0009418 S01-ORD0009419 S01-ORD0009420 S01-ORD0009421 S01-…" at bounding box center [365, 122] width 557 height 25
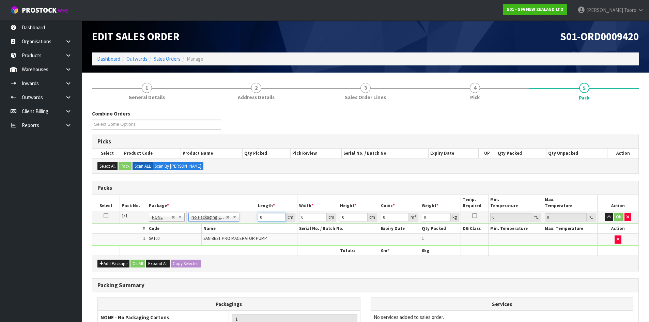
click at [268, 218] on input "0" at bounding box center [272, 217] width 28 height 9
type input "59"
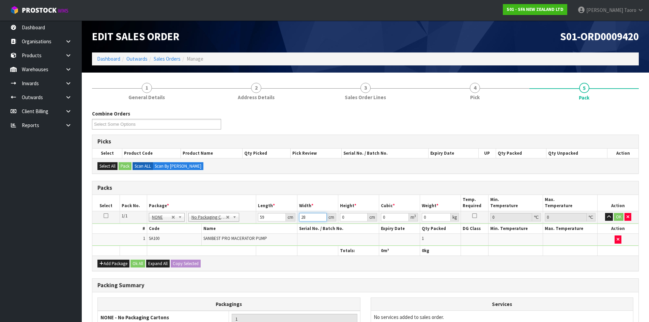
type input "28"
type input "3"
type input "0.004956"
type input "36"
type input "0.059472"
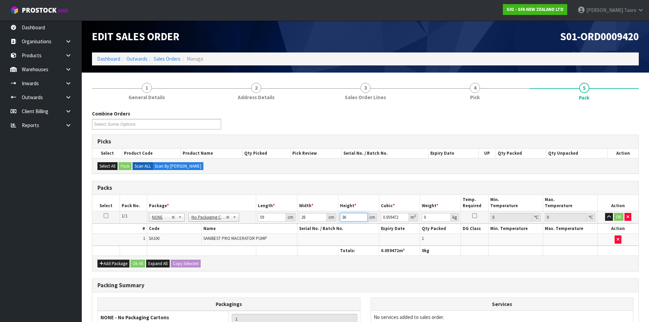
type input "36"
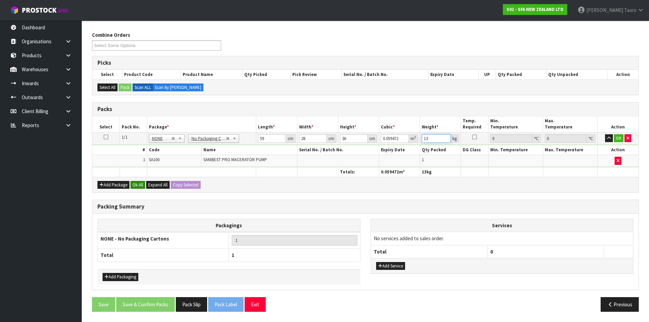
type input "13"
click at [139, 182] on button "Ok All" at bounding box center [137, 185] width 15 height 8
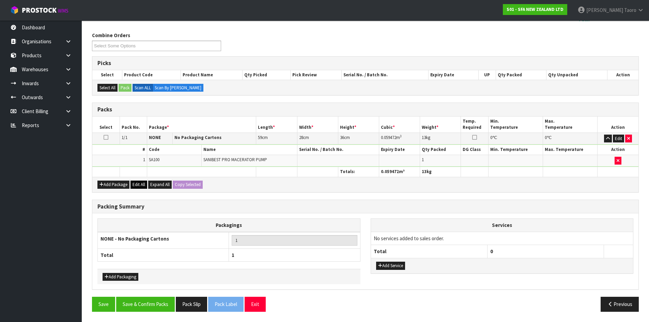
scroll to position [78, 0]
click at [158, 305] on button "Save & Confirm Packs" at bounding box center [145, 304] width 59 height 15
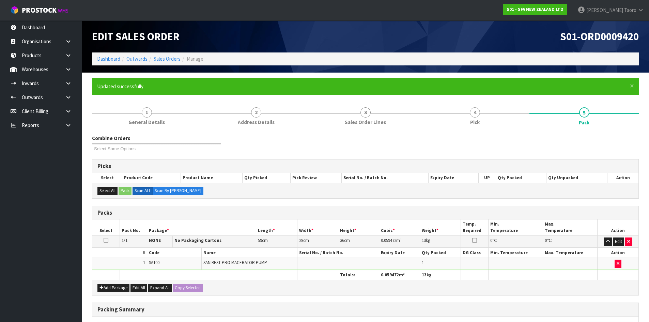
scroll to position [65, 0]
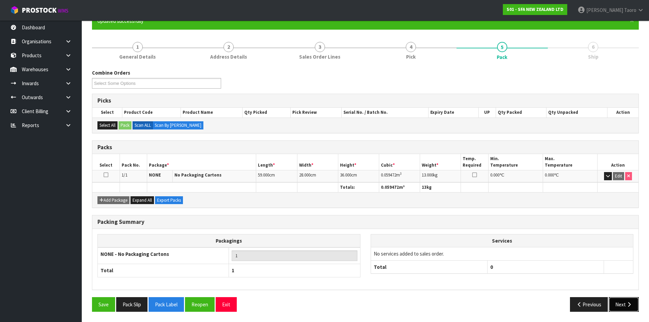
drag, startPoint x: 625, startPoint y: 304, endPoint x: 352, endPoint y: 302, distance: 273.1
click at [625, 304] on icon "button" at bounding box center [628, 304] width 6 height 5
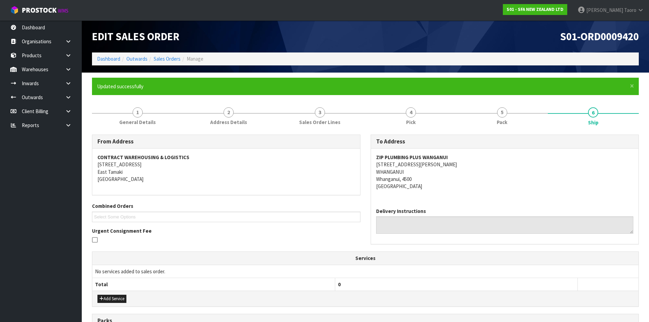
scroll to position [123, 0]
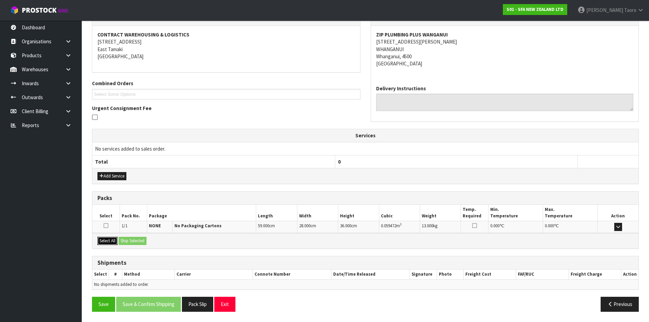
click at [111, 238] on button "Select All" at bounding box center [107, 241] width 20 height 8
click at [126, 237] on button "Ship Selected" at bounding box center [132, 241] width 28 height 8
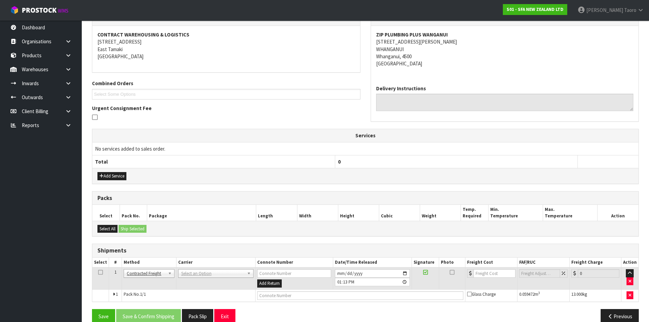
click at [428, 158] on th "0" at bounding box center [456, 161] width 242 height 13
click at [204, 279] on td "ANGEL - ANGEL TRANSPORT CONROY - CONROY REMOVALS DEAEXPAKL - DEADLINE EXPRESS C…" at bounding box center [215, 278] width 79 height 22
drag, startPoint x: 207, startPoint y: 282, endPoint x: 208, endPoint y: 268, distance: 14.7
click at [208, 279] on input "text" at bounding box center [215, 283] width 72 height 9
type input "NZP"
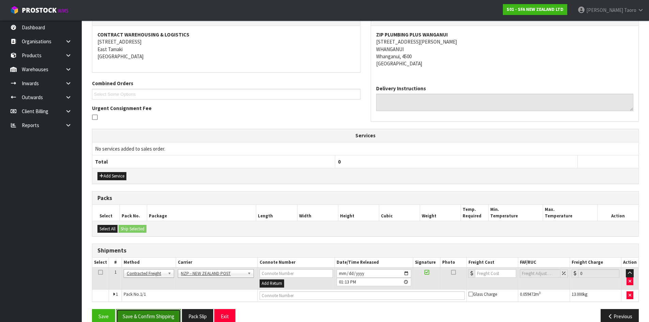
click at [167, 313] on button "Save & Confirm Shipping" at bounding box center [148, 316] width 65 height 15
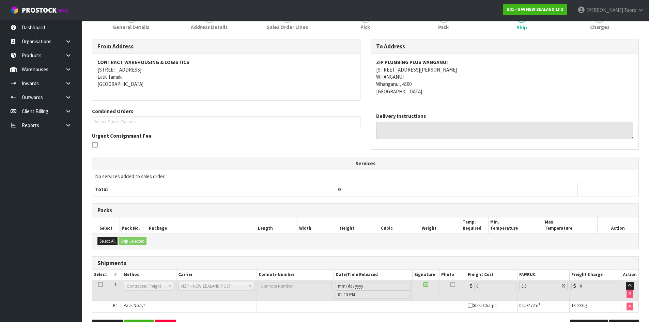
scroll to position [125, 0]
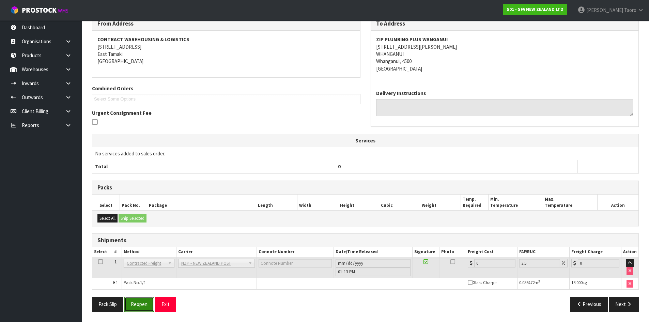
click at [150, 310] on button "Reopen" at bounding box center [139, 304] width 30 height 15
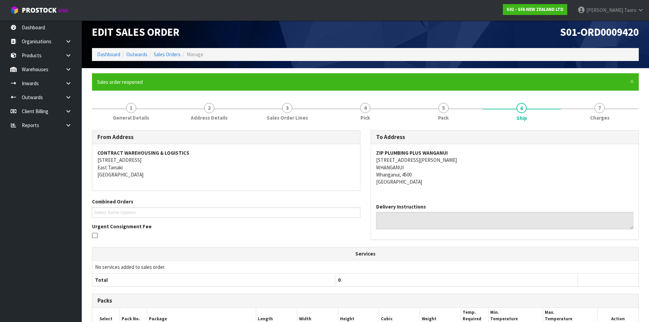
scroll to position [117, 0]
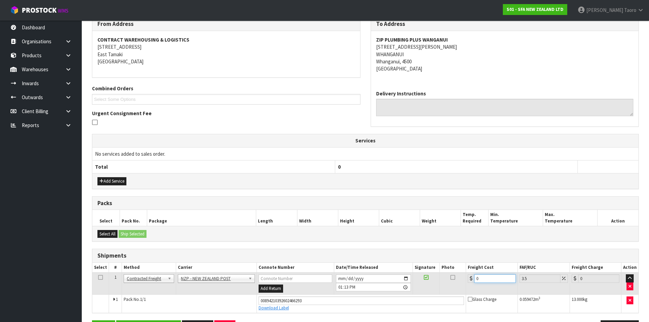
click at [488, 279] on input "0" at bounding box center [494, 278] width 41 height 9
type input "1"
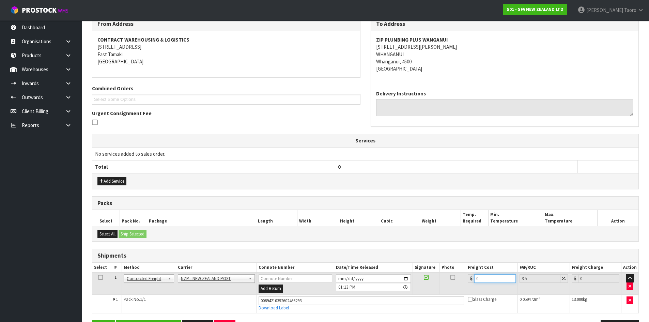
type input "1.03"
type input "10"
type input "10.35"
type input "10.8"
type input "11.18"
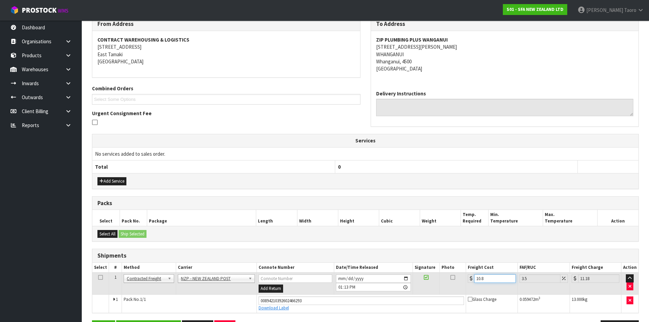
type input "10.89"
type input "11.27"
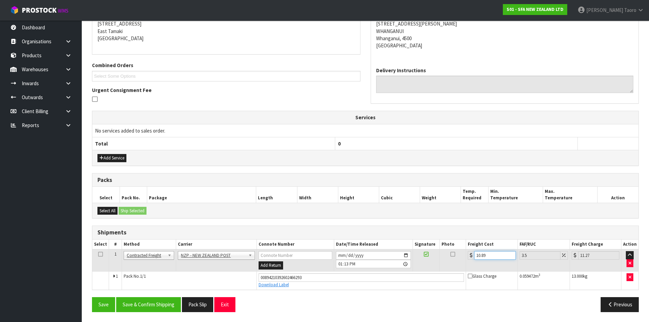
scroll to position [141, 0]
type input "10.89"
click at [167, 305] on button "Save & Confirm Shipping" at bounding box center [148, 304] width 65 height 15
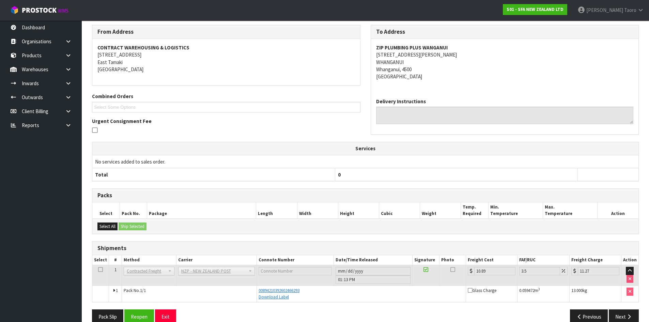
scroll to position [122, 0]
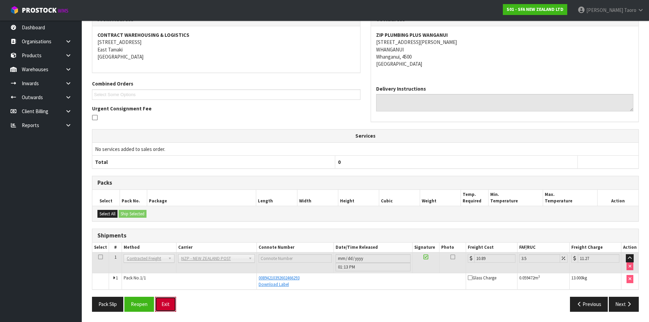
click at [170, 303] on button "Exit" at bounding box center [165, 304] width 21 height 15
